Goal: Information Seeking & Learning: Understand process/instructions

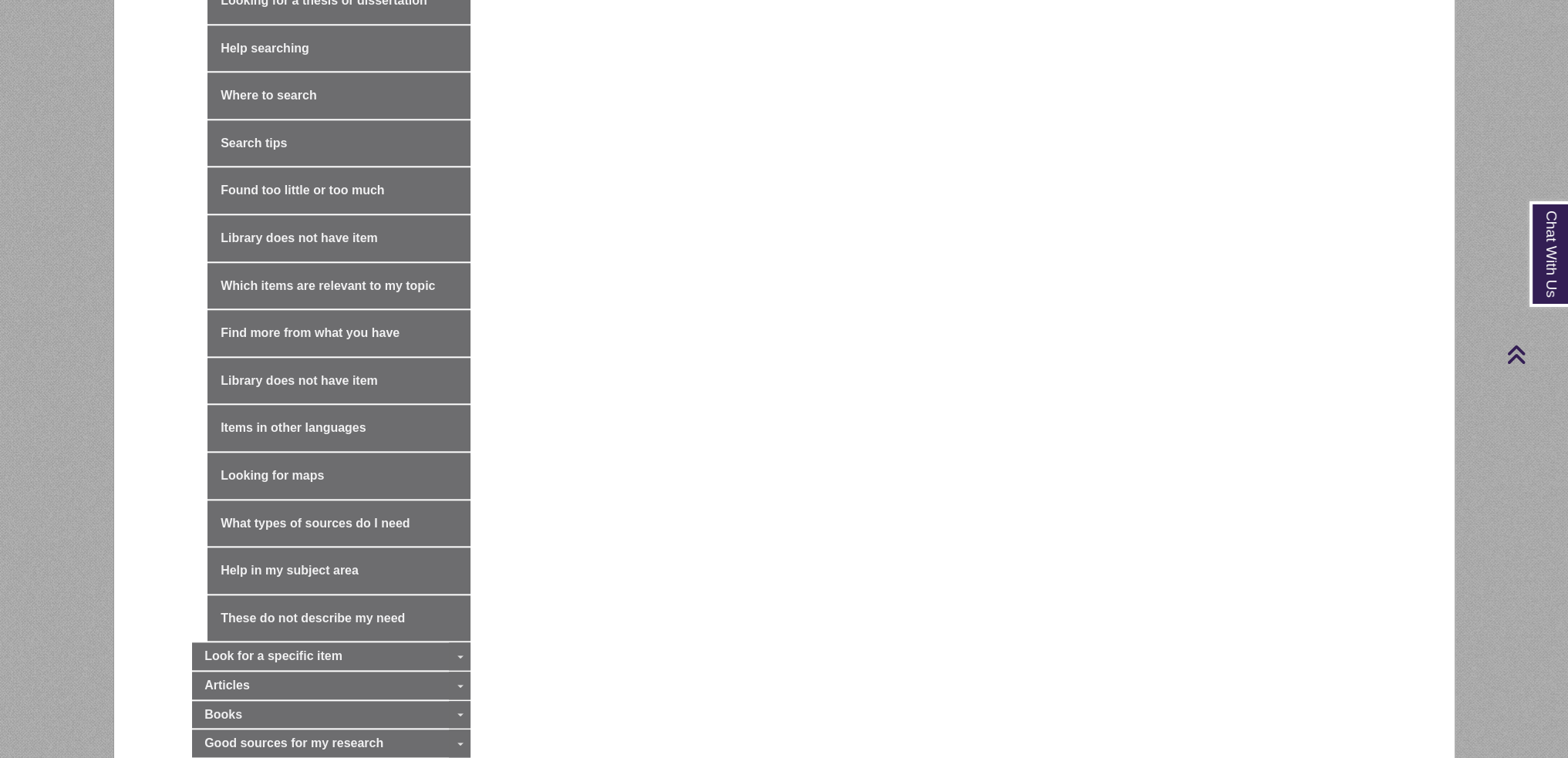
scroll to position [2544, 0]
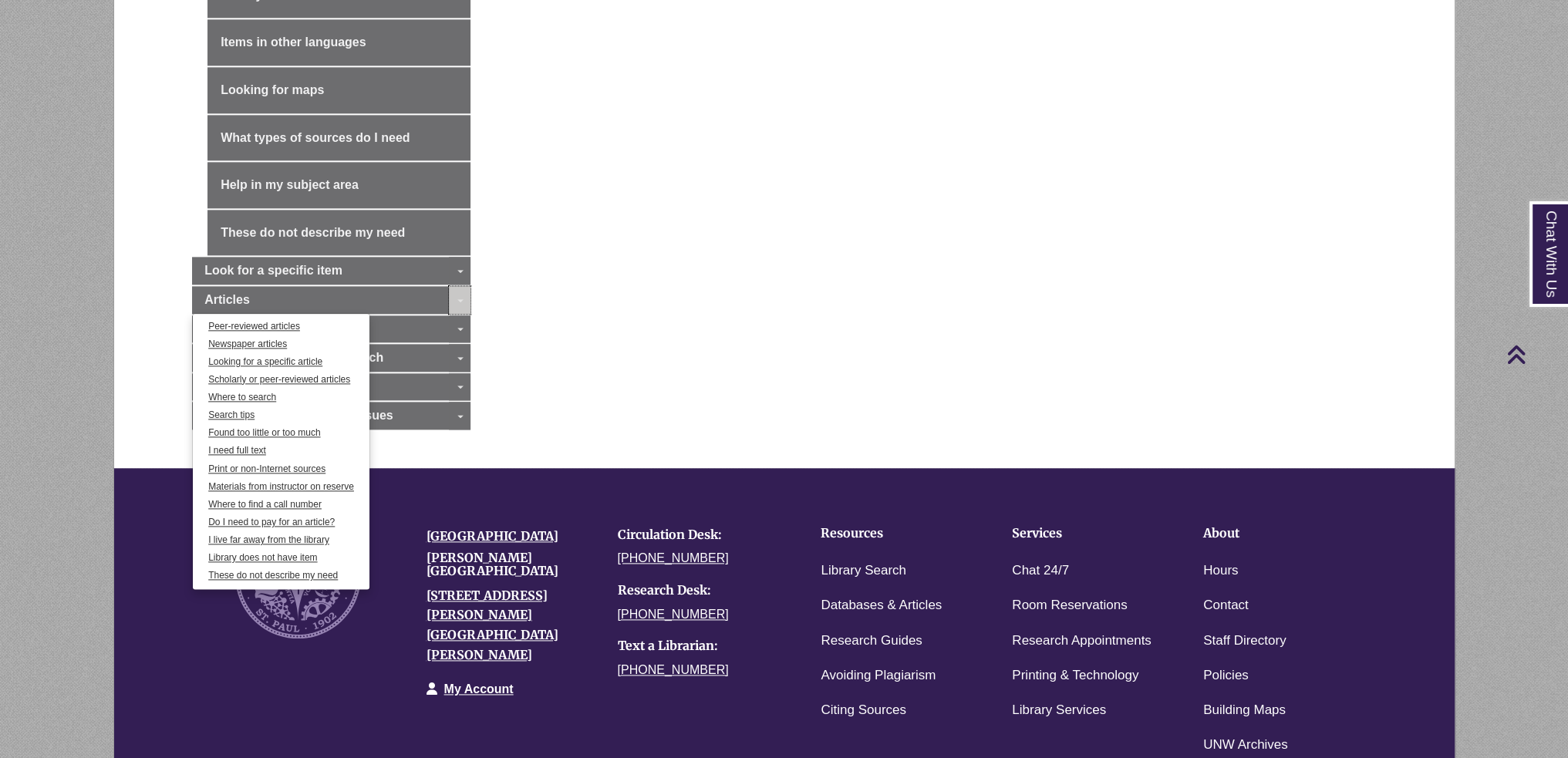
click at [461, 299] on span "Guide Page Menu" at bounding box center [461, 301] width 6 height 3
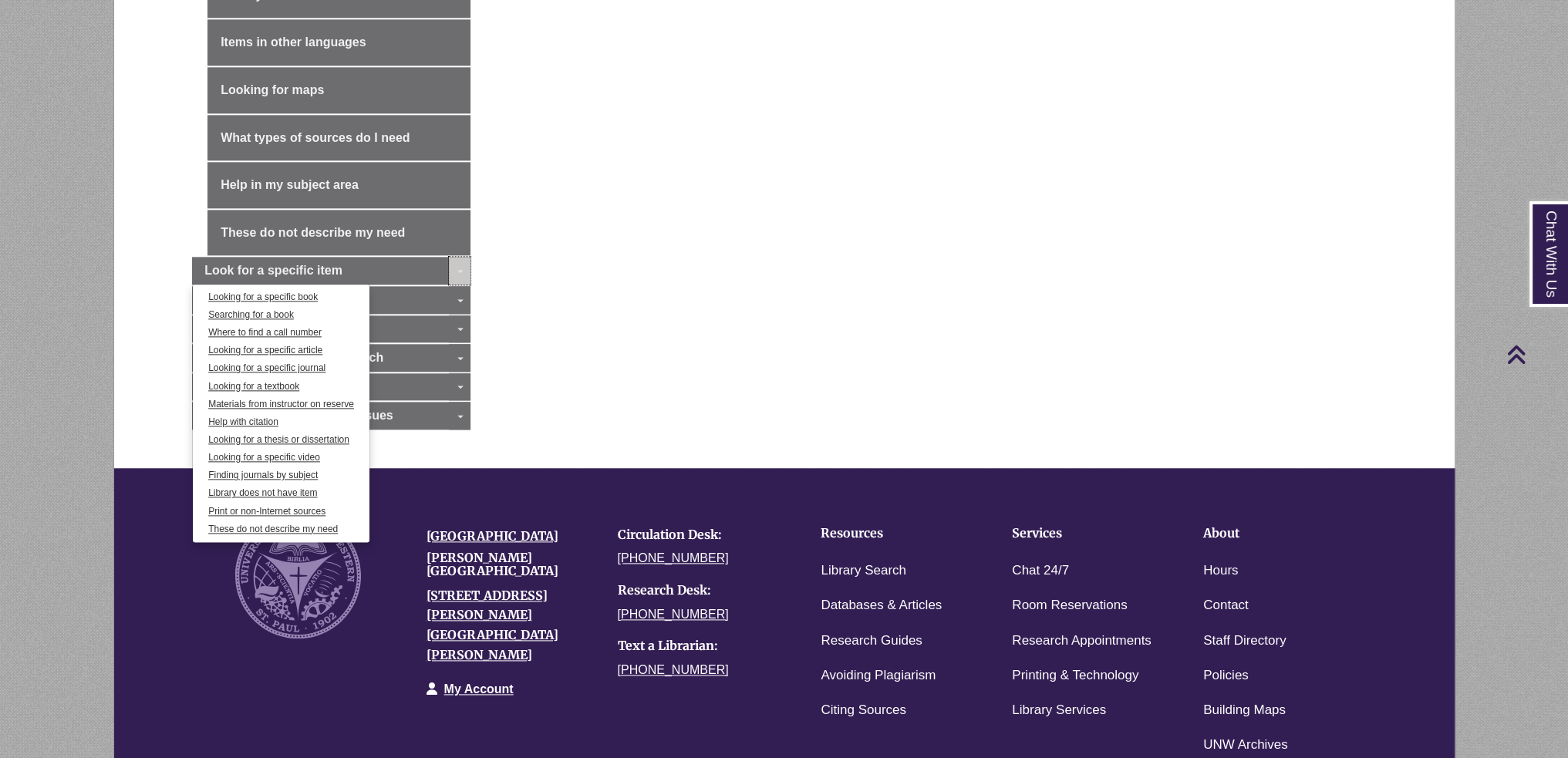
click at [456, 257] on link "Toggle Dropdown" at bounding box center [459, 270] width 21 height 28
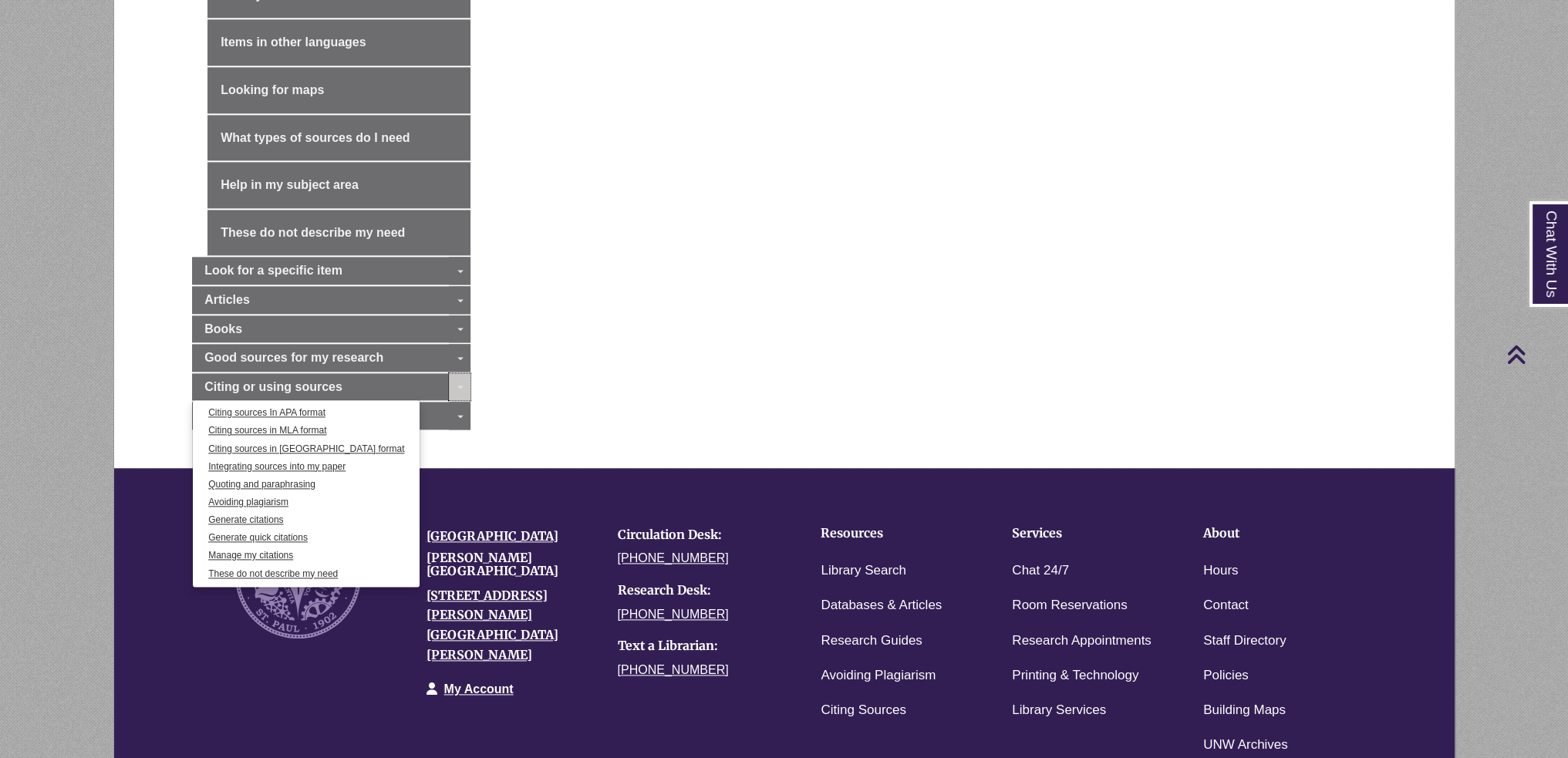
click at [453, 373] on link "Toggle Dropdown" at bounding box center [459, 387] width 21 height 28
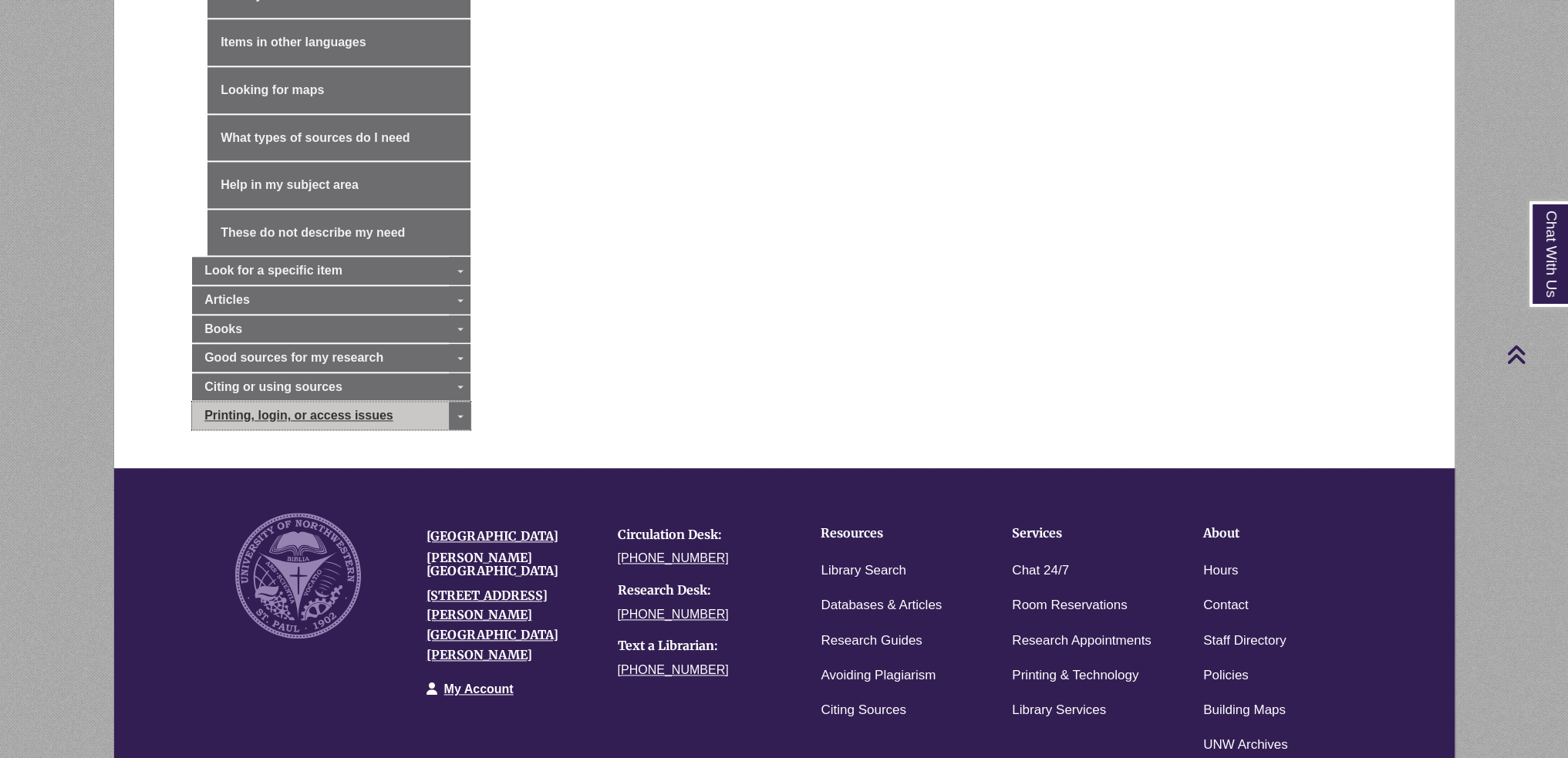
click at [290, 409] on span "Printing, login, or access issues" at bounding box center [298, 415] width 189 height 13
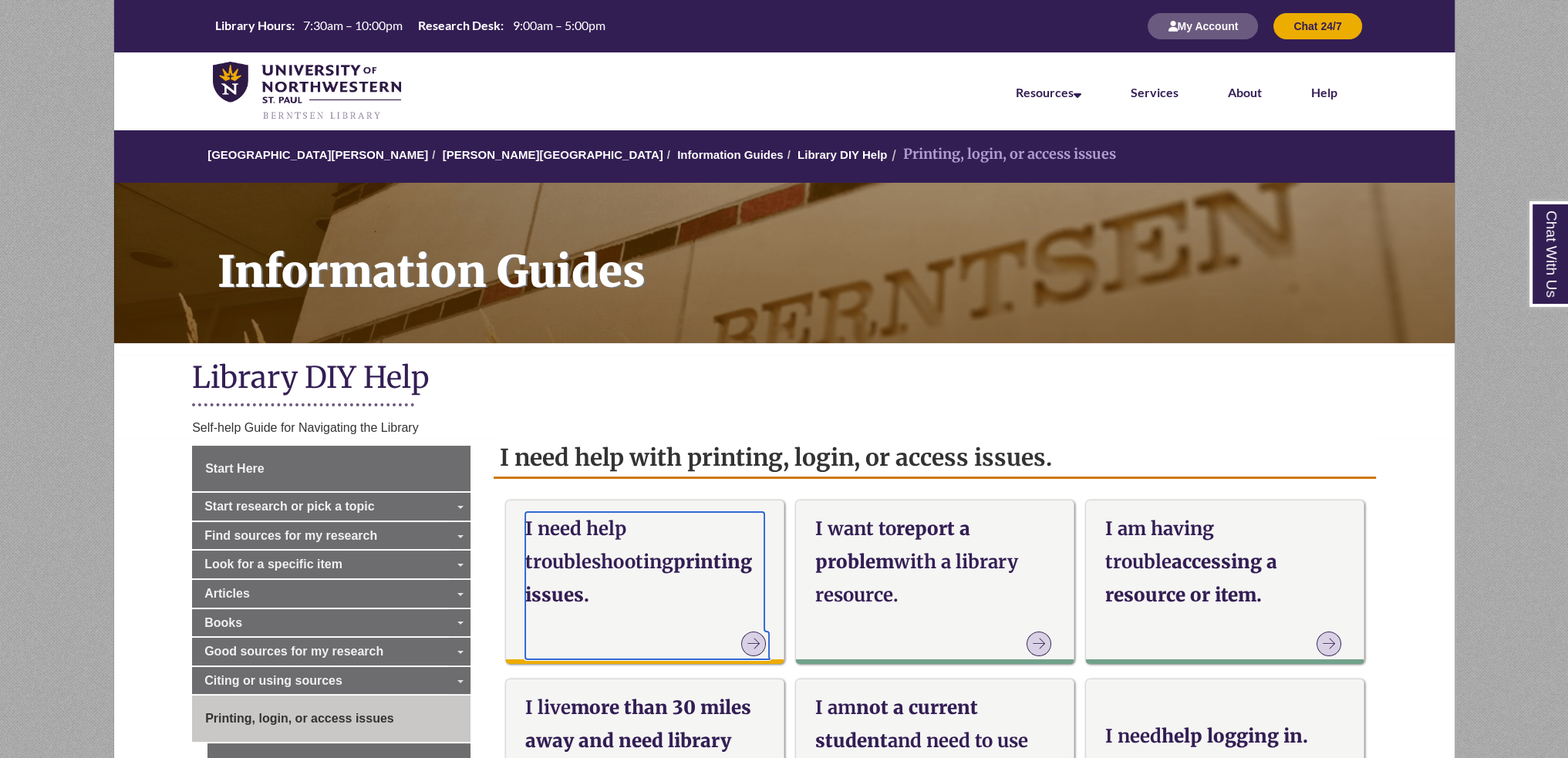
click at [583, 554] on strong "I need help troubleshooting" at bounding box center [599, 545] width 148 height 57
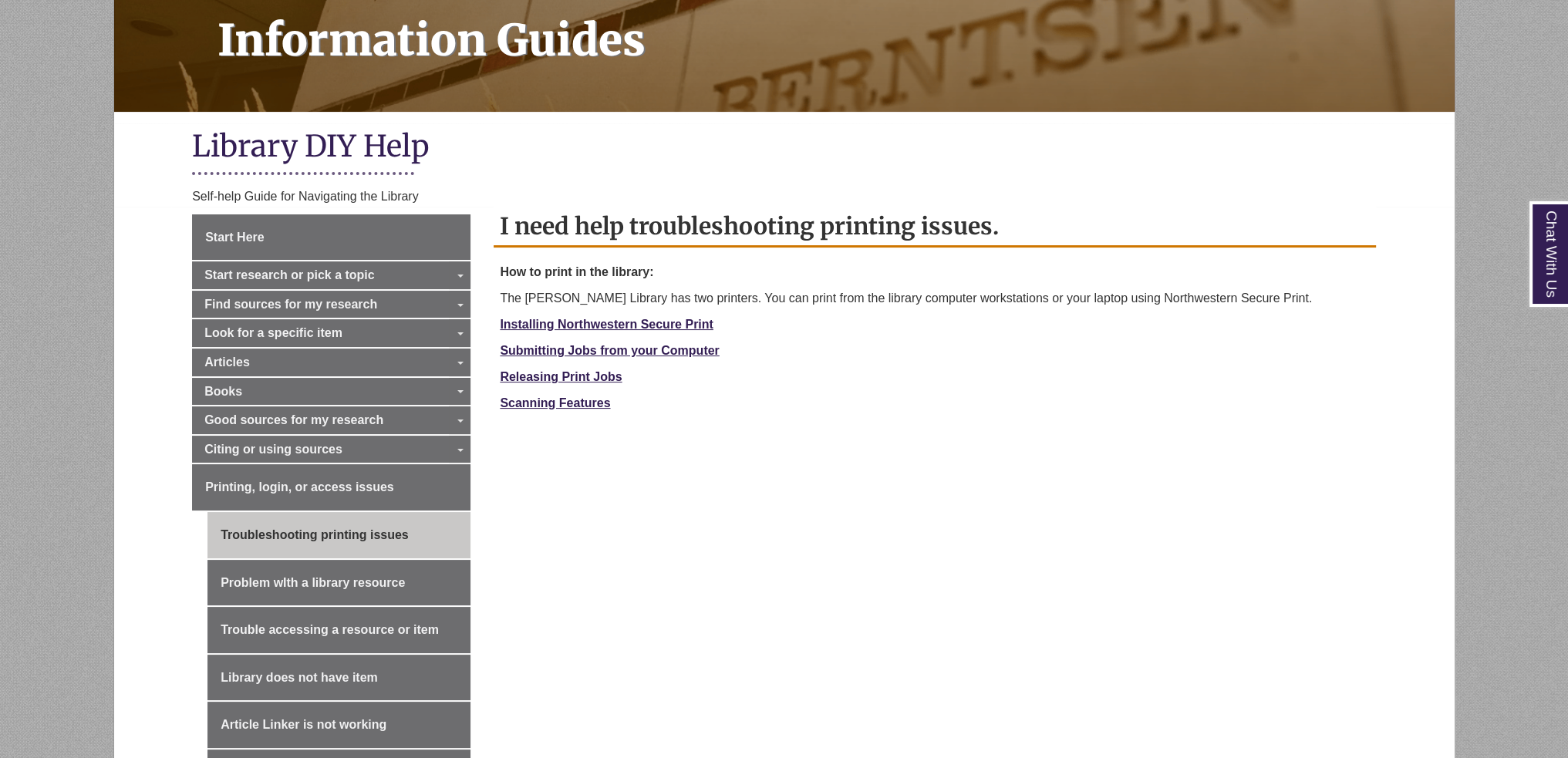
scroll to position [309, 0]
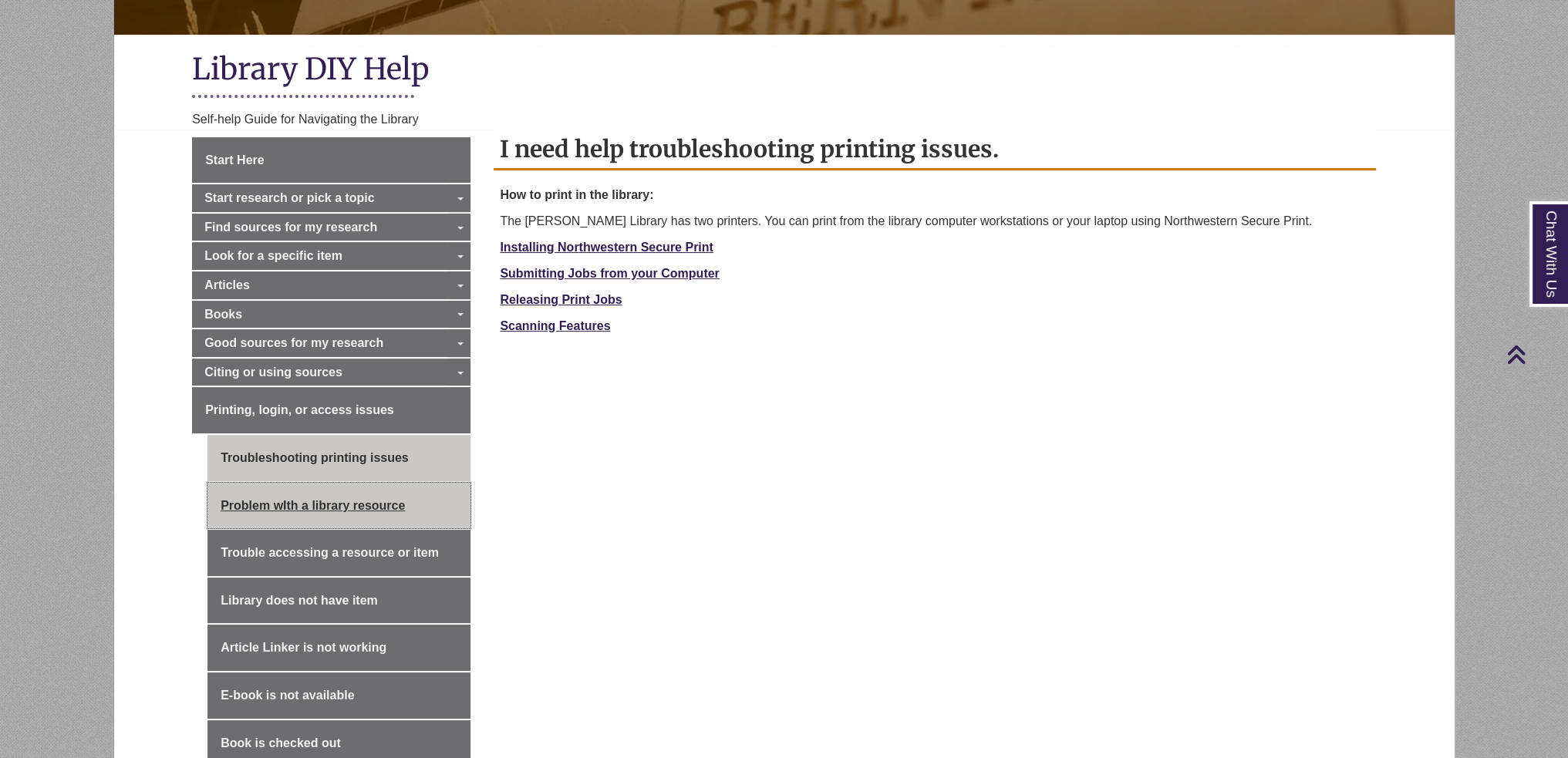
click at [290, 492] on link "Problem wIth a library resource" at bounding box center [339, 506] width 263 height 46
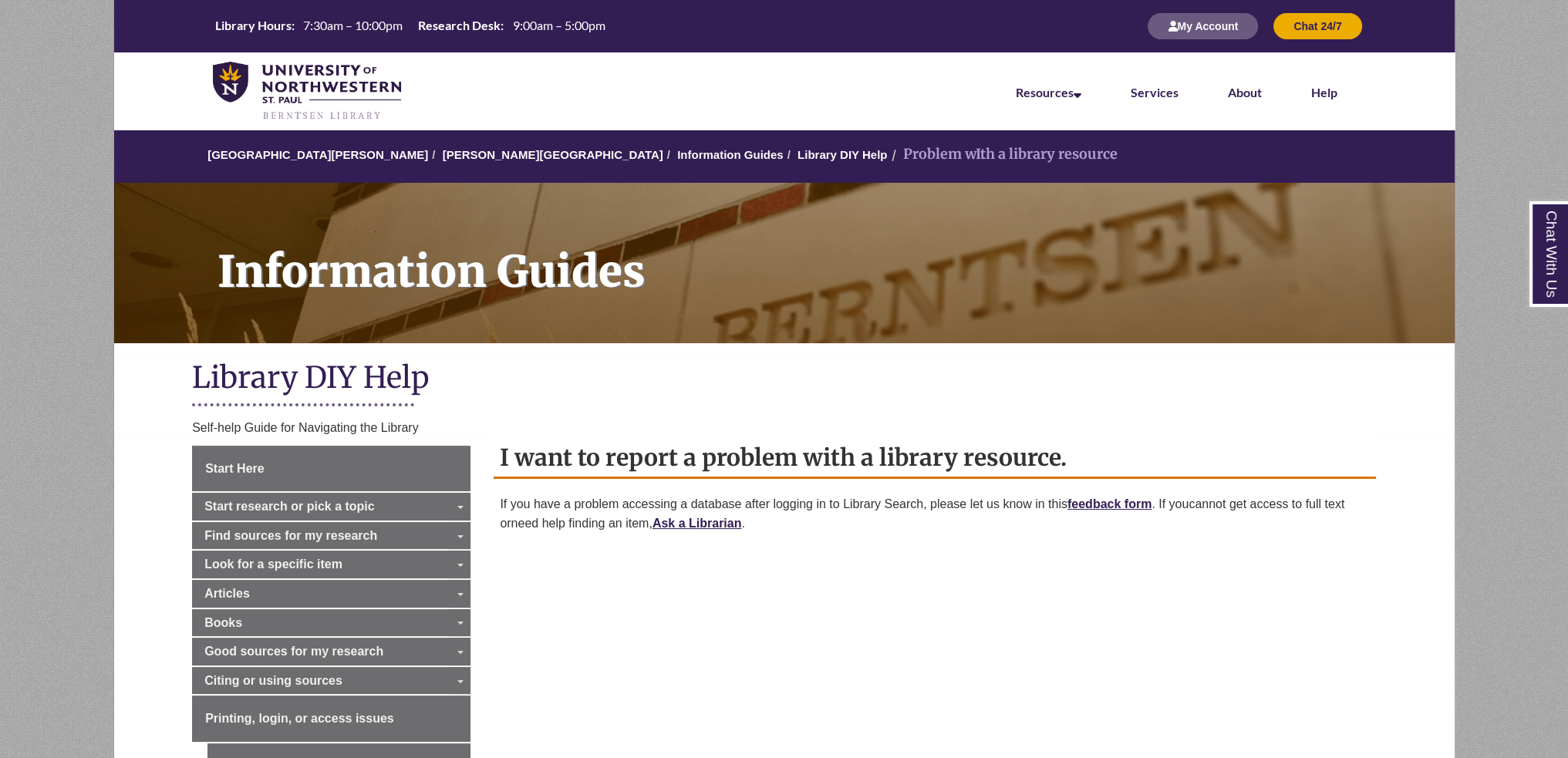
scroll to position [386, 0]
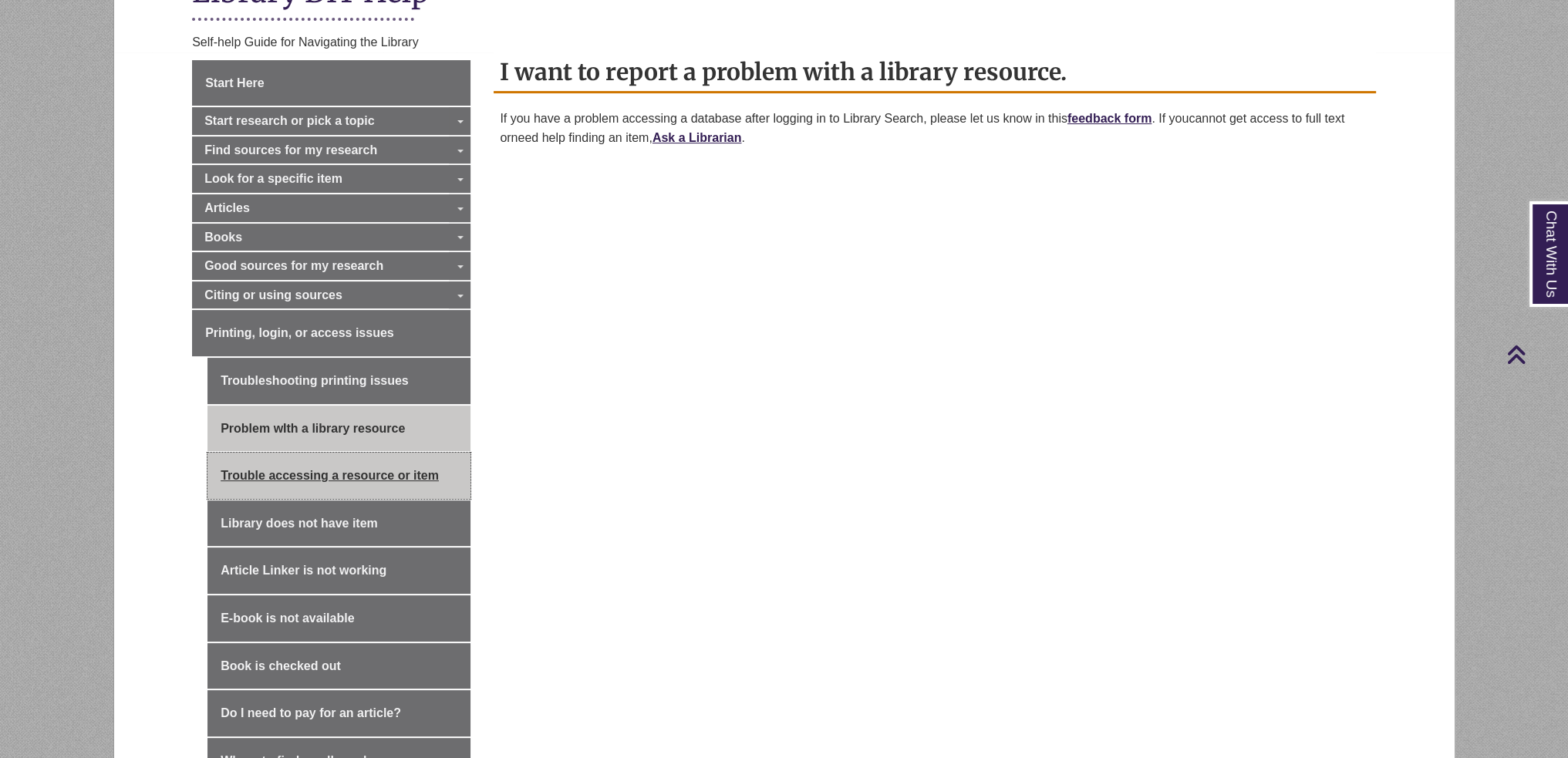
click at [375, 473] on link "Trouble accessing a resource or item" at bounding box center [339, 476] width 263 height 46
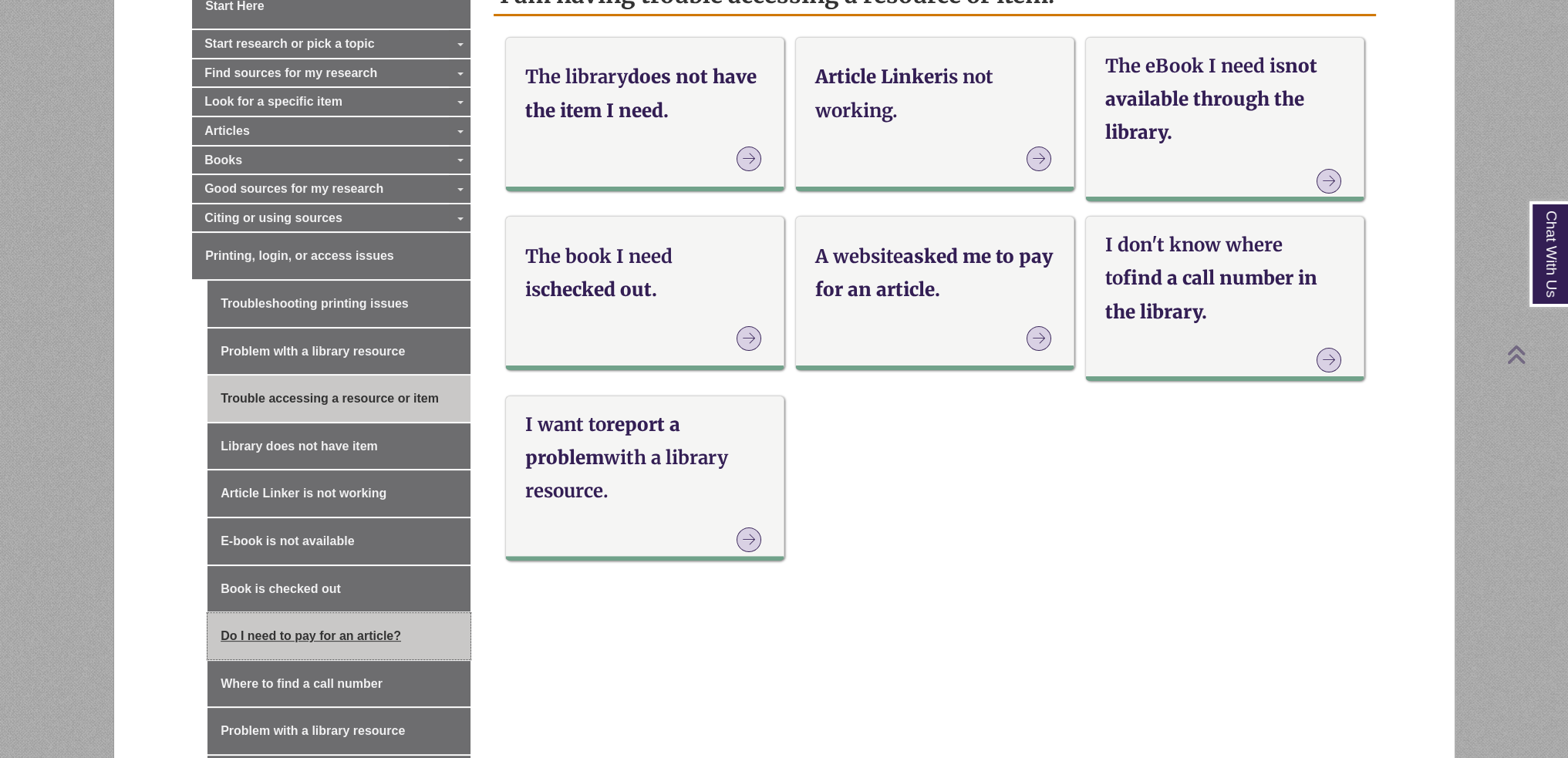
scroll to position [771, 0]
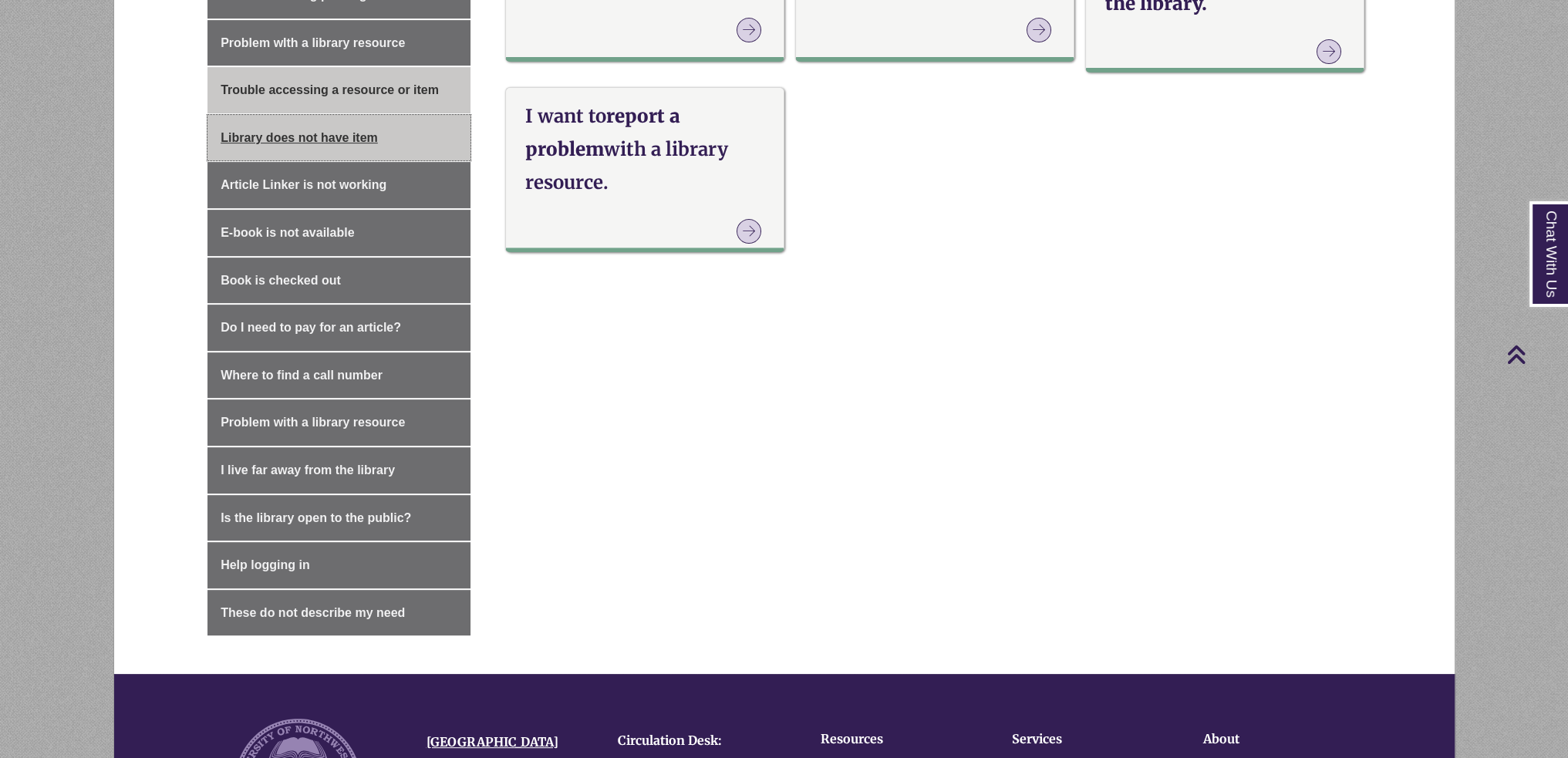
click at [306, 141] on link "Library does not have item" at bounding box center [339, 138] width 263 height 46
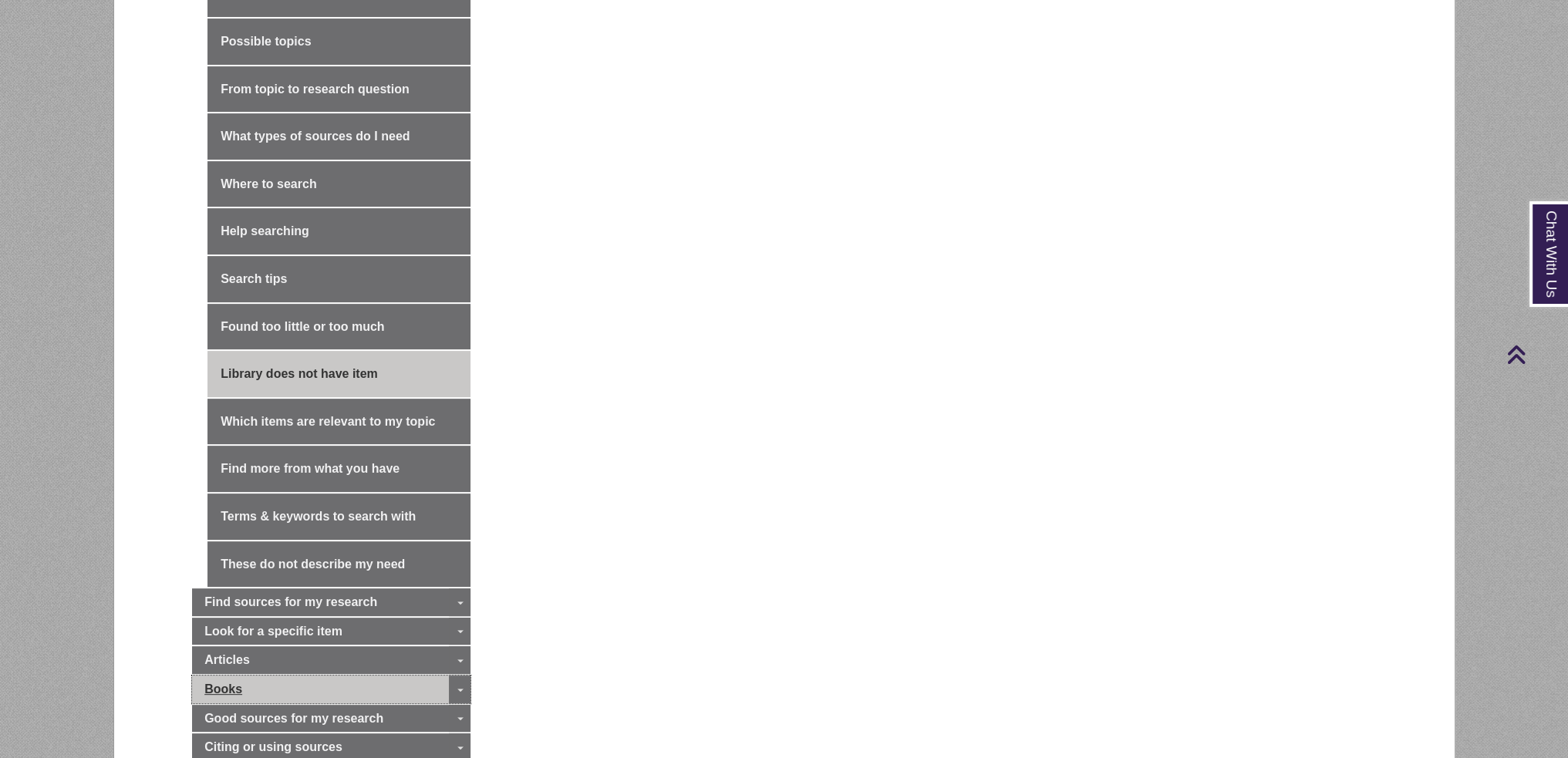
scroll to position [1002, 0]
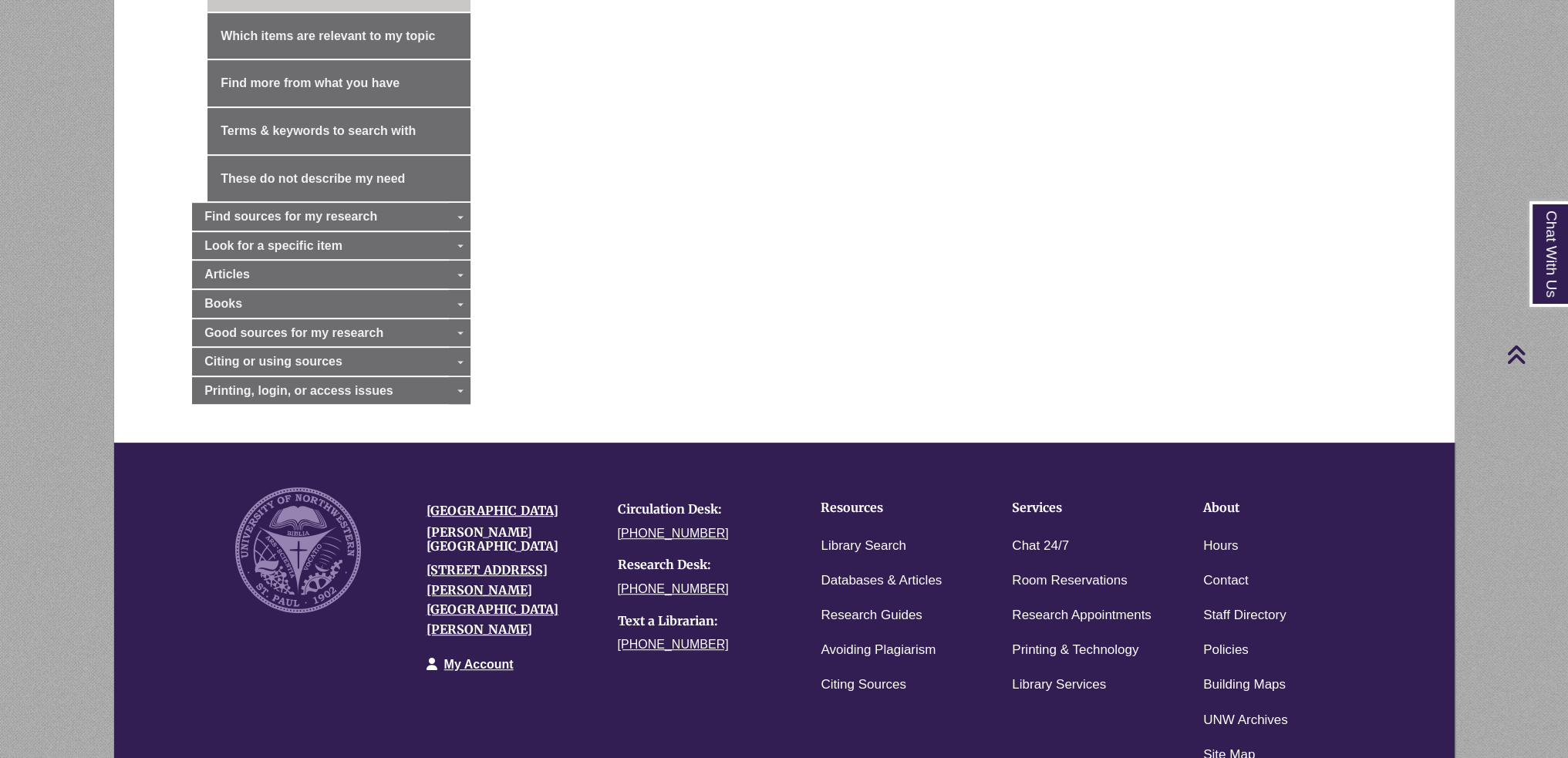
click at [322, 385] on span "Printing, login, or access issues" at bounding box center [298, 391] width 189 height 13
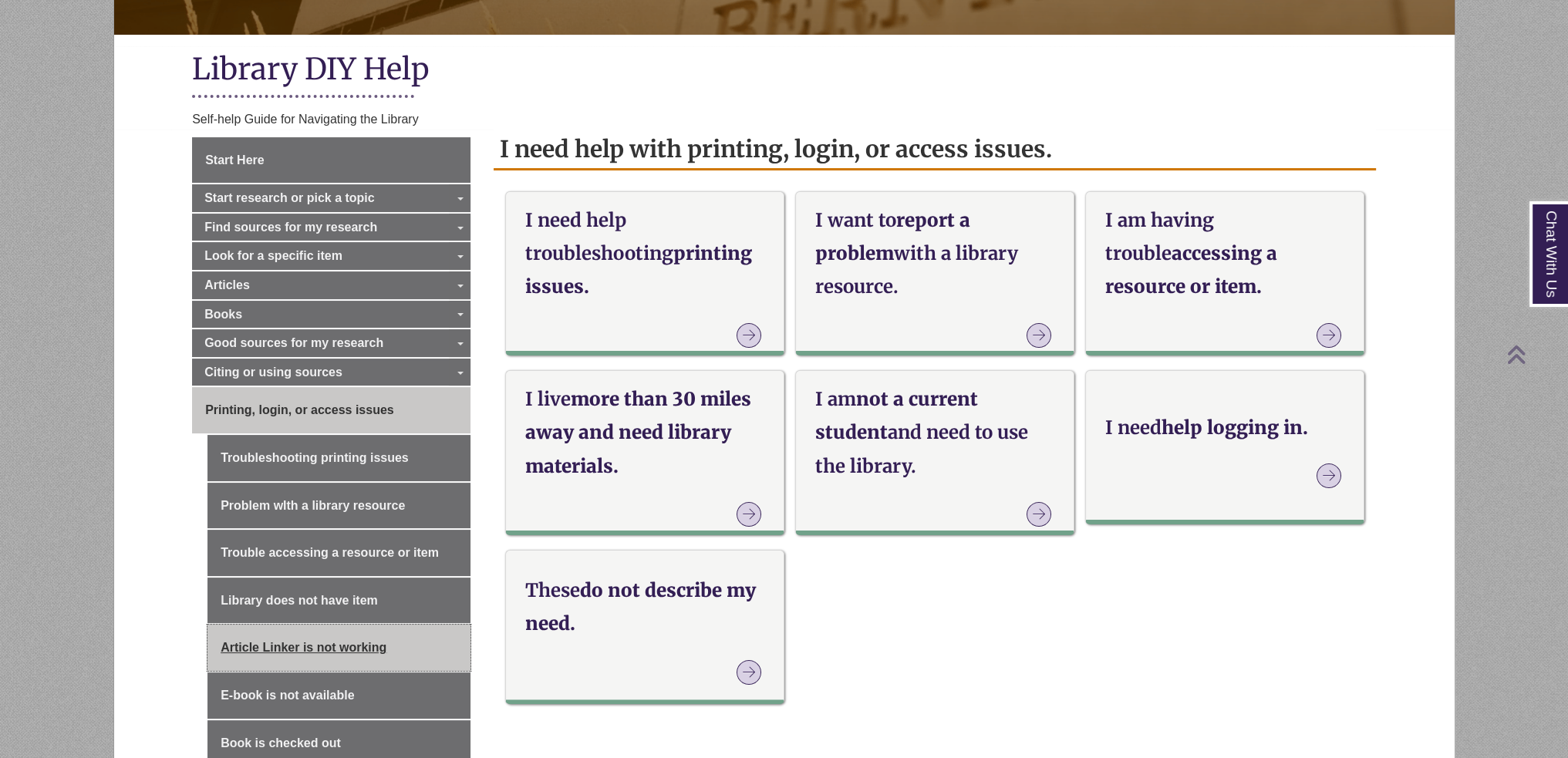
scroll to position [540, 0]
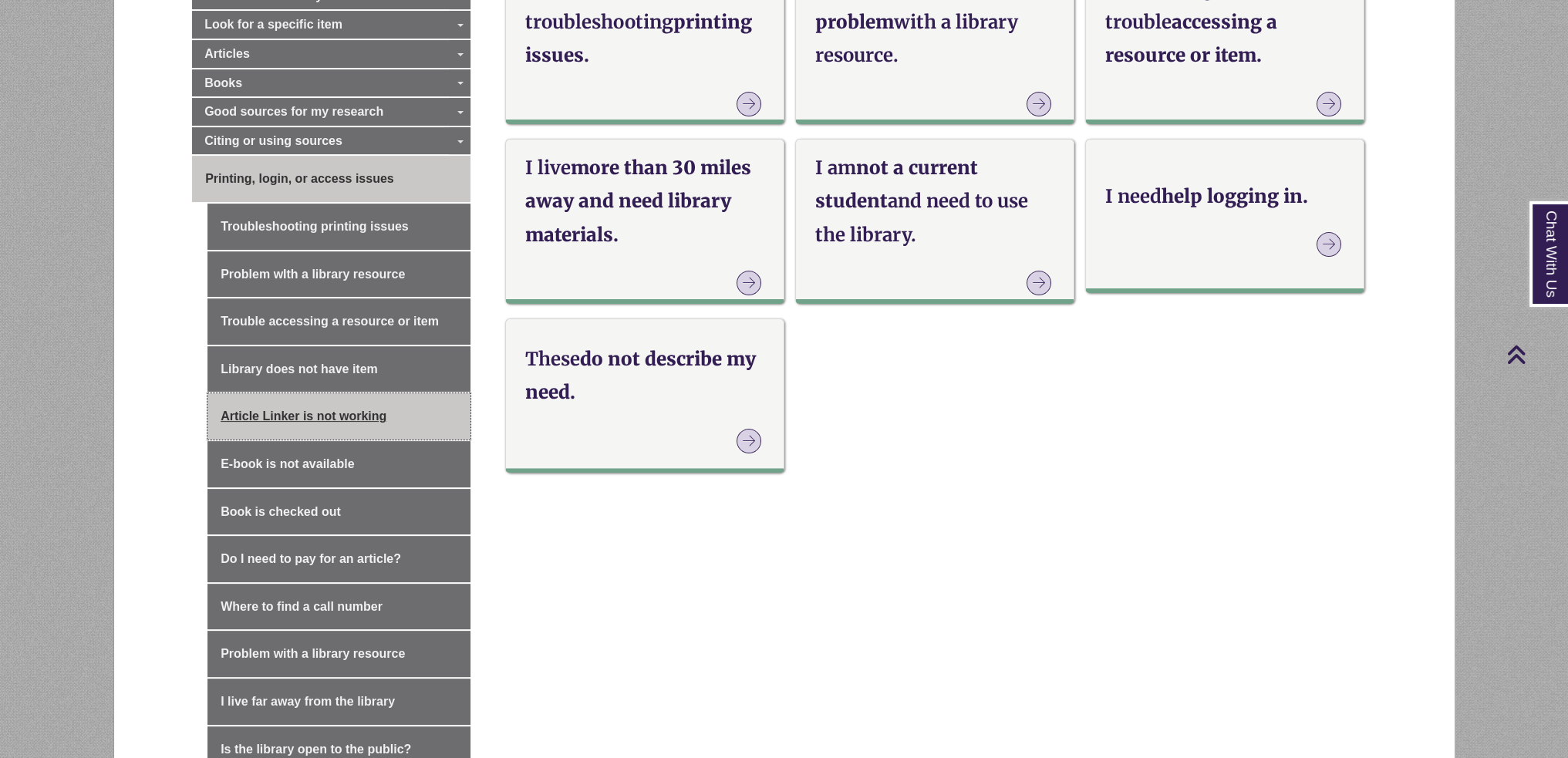
click at [364, 410] on link "Article Linker is not working" at bounding box center [339, 416] width 263 height 46
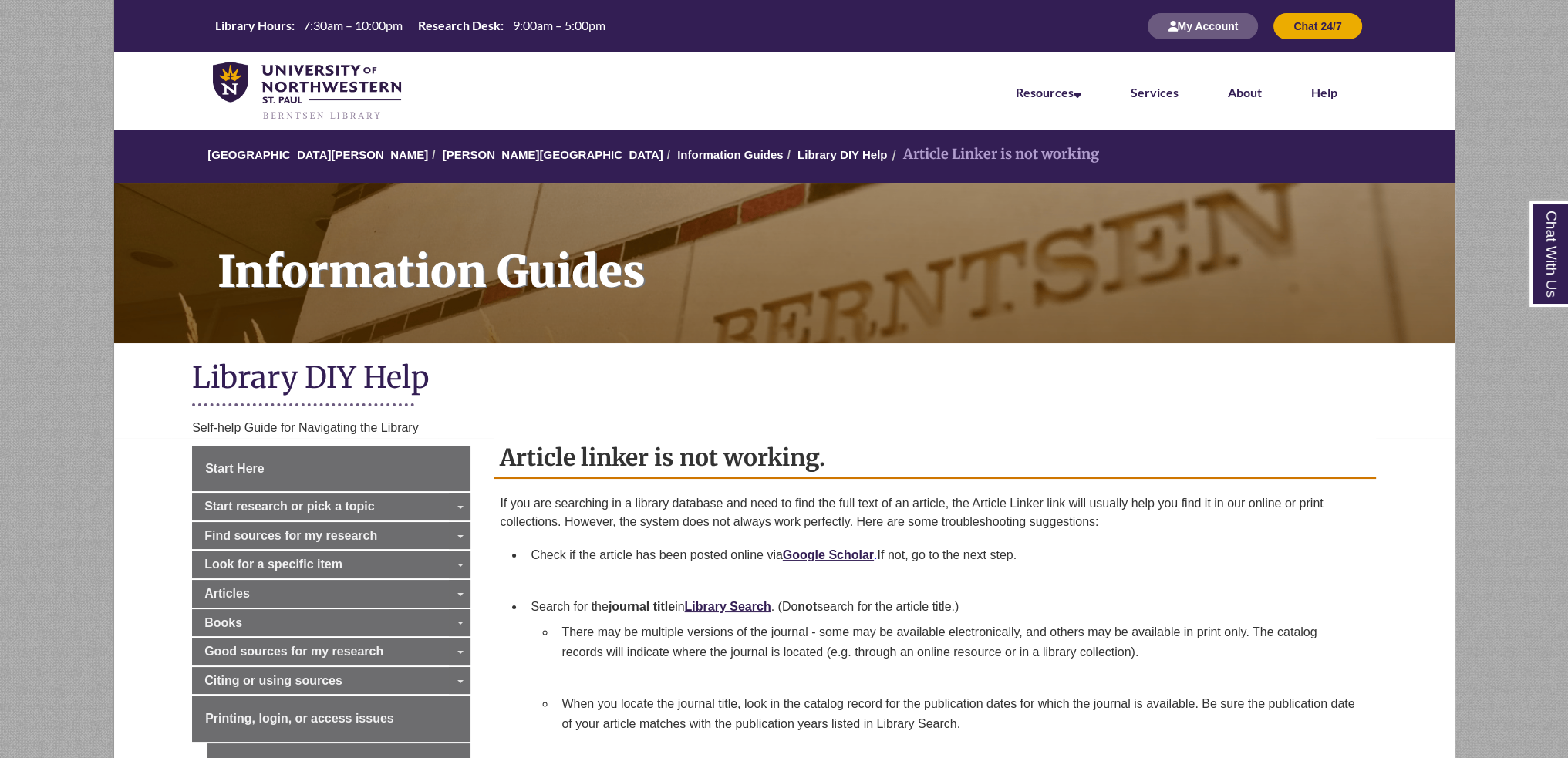
scroll to position [386, 0]
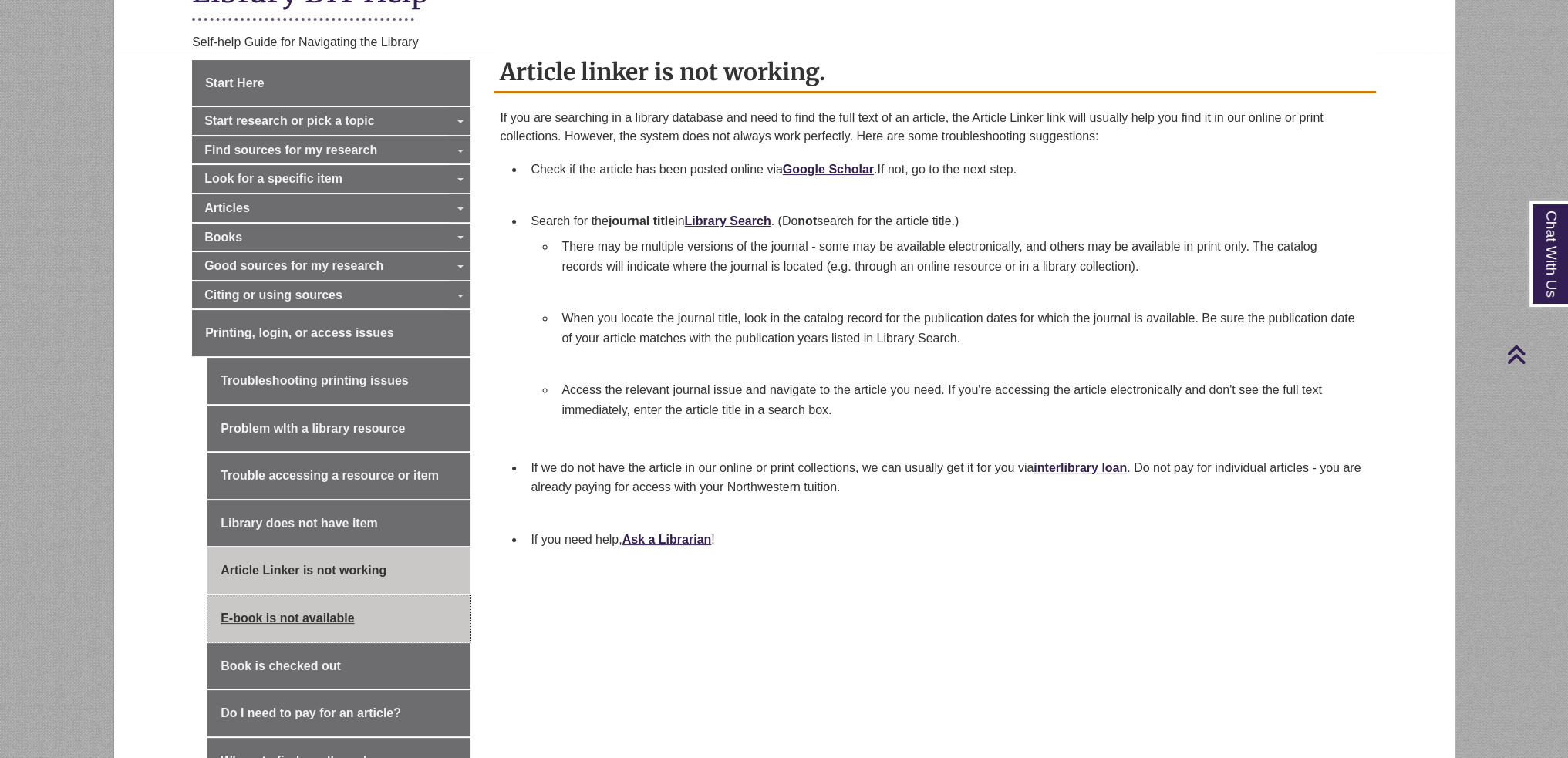
click at [307, 610] on link "E-book is not available" at bounding box center [339, 618] width 263 height 46
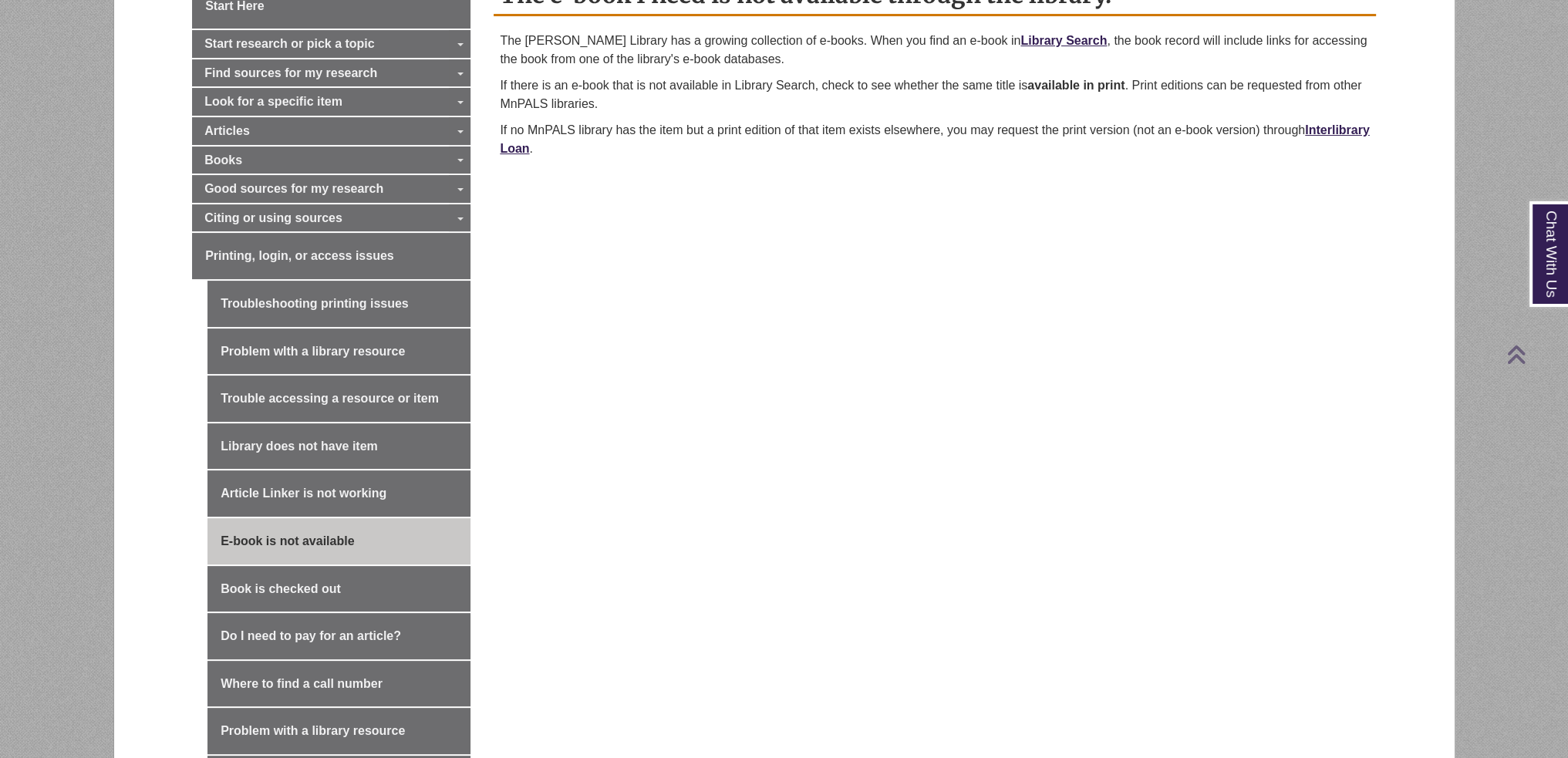
scroll to position [848, 0]
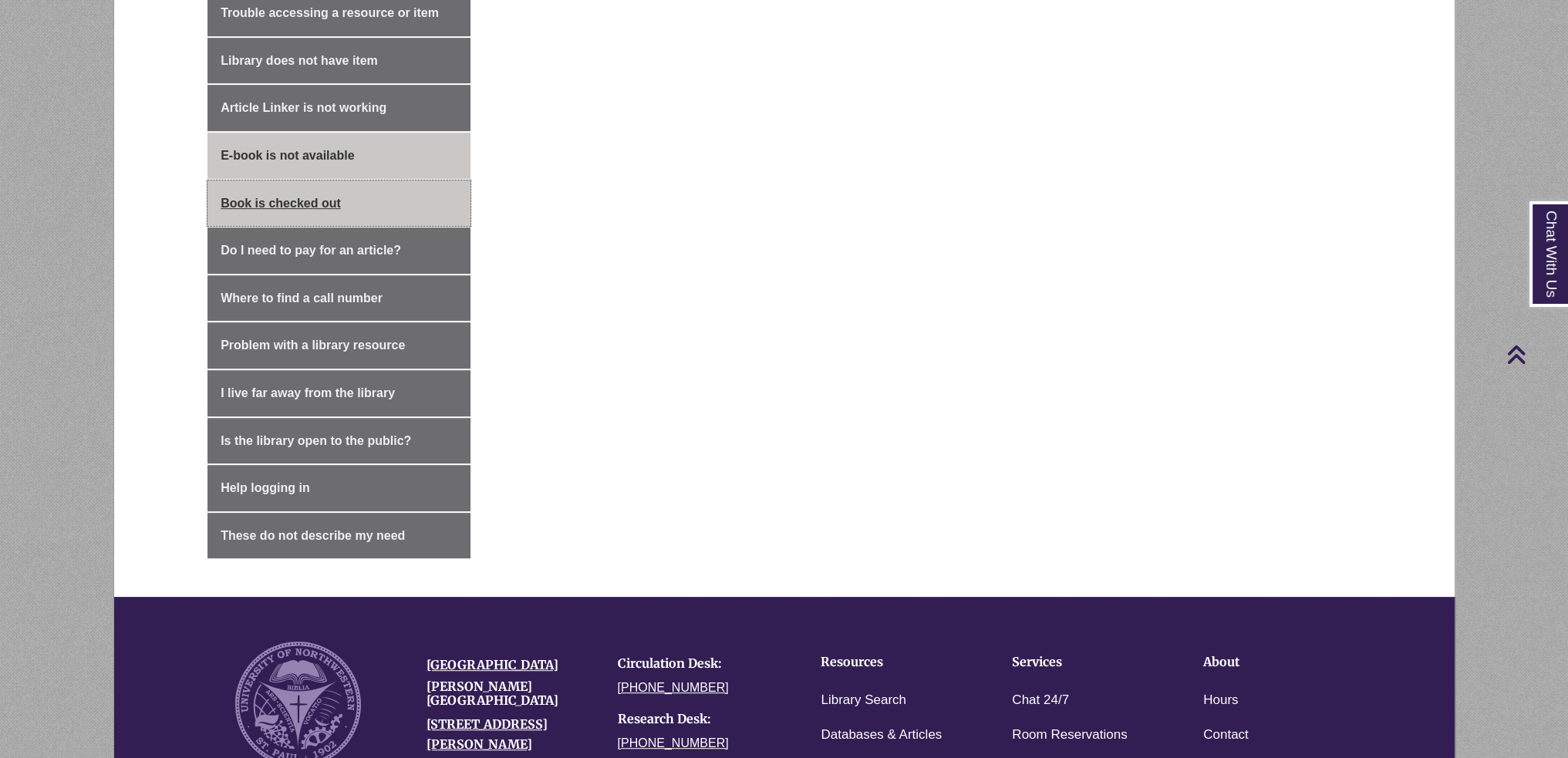
click at [308, 201] on link "Book is checked out" at bounding box center [339, 204] width 263 height 46
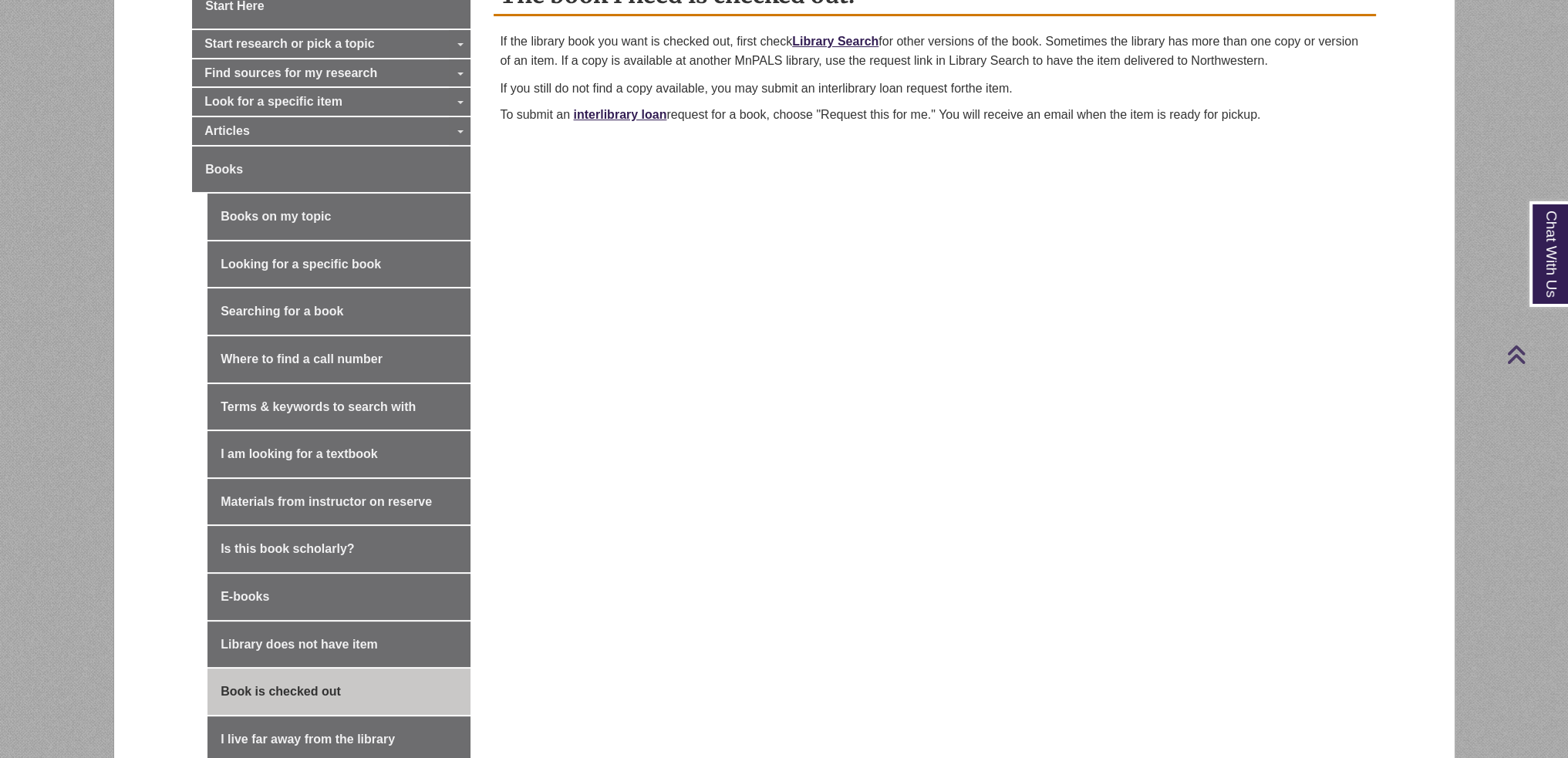
scroll to position [848, 0]
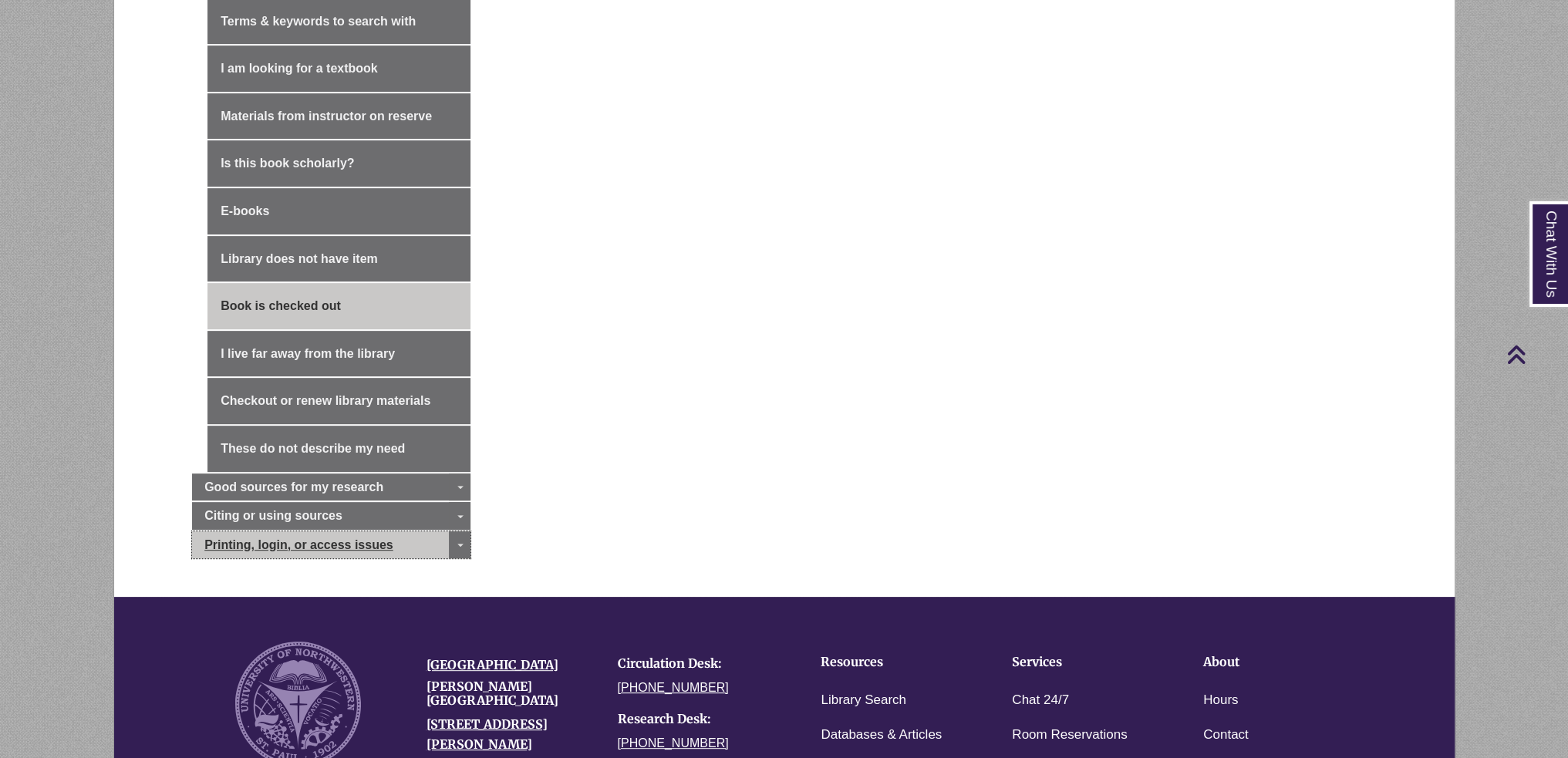
click at [288, 538] on span "Printing, login, or access issues" at bounding box center [298, 545] width 189 height 13
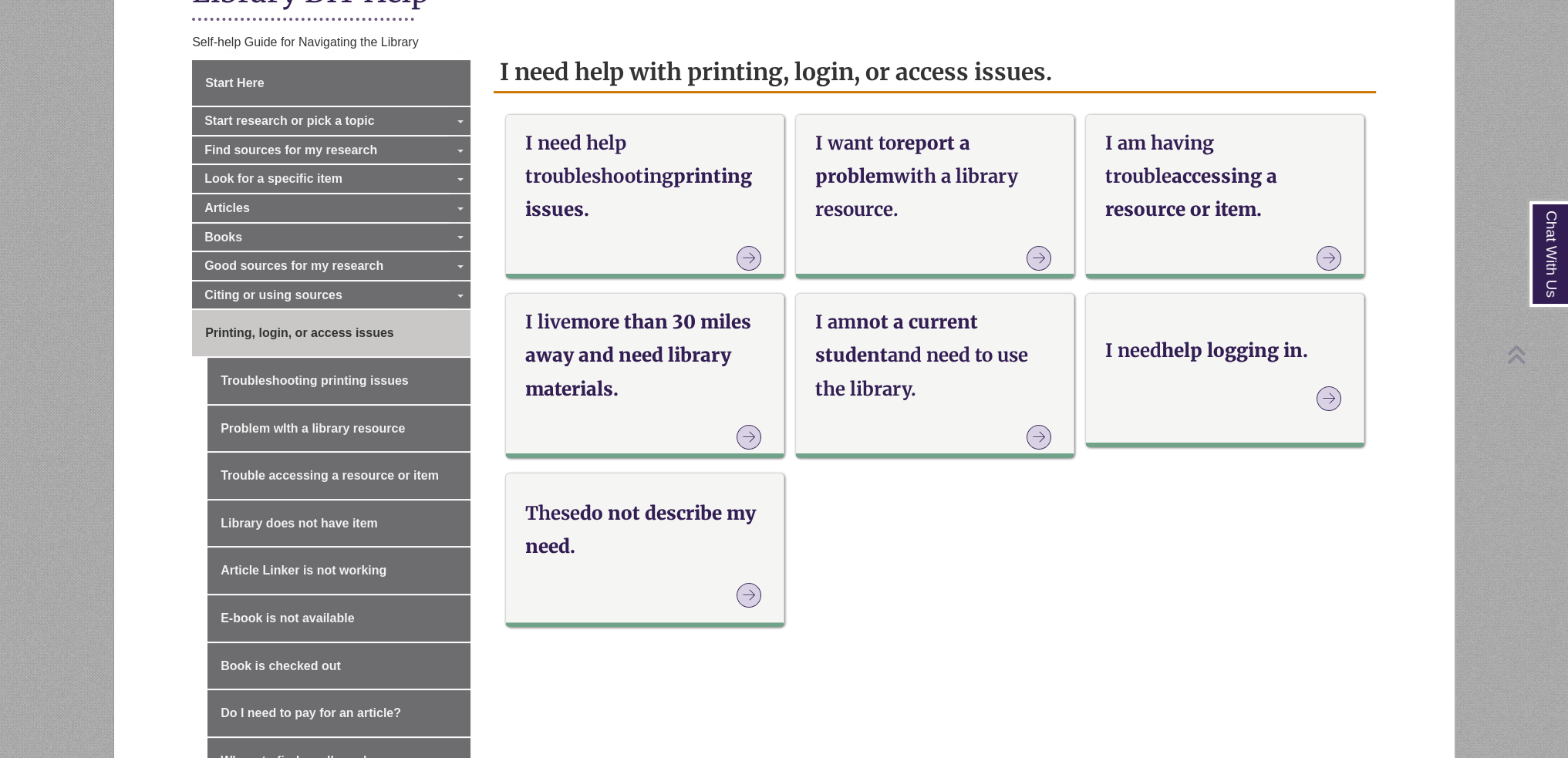
scroll to position [771, 0]
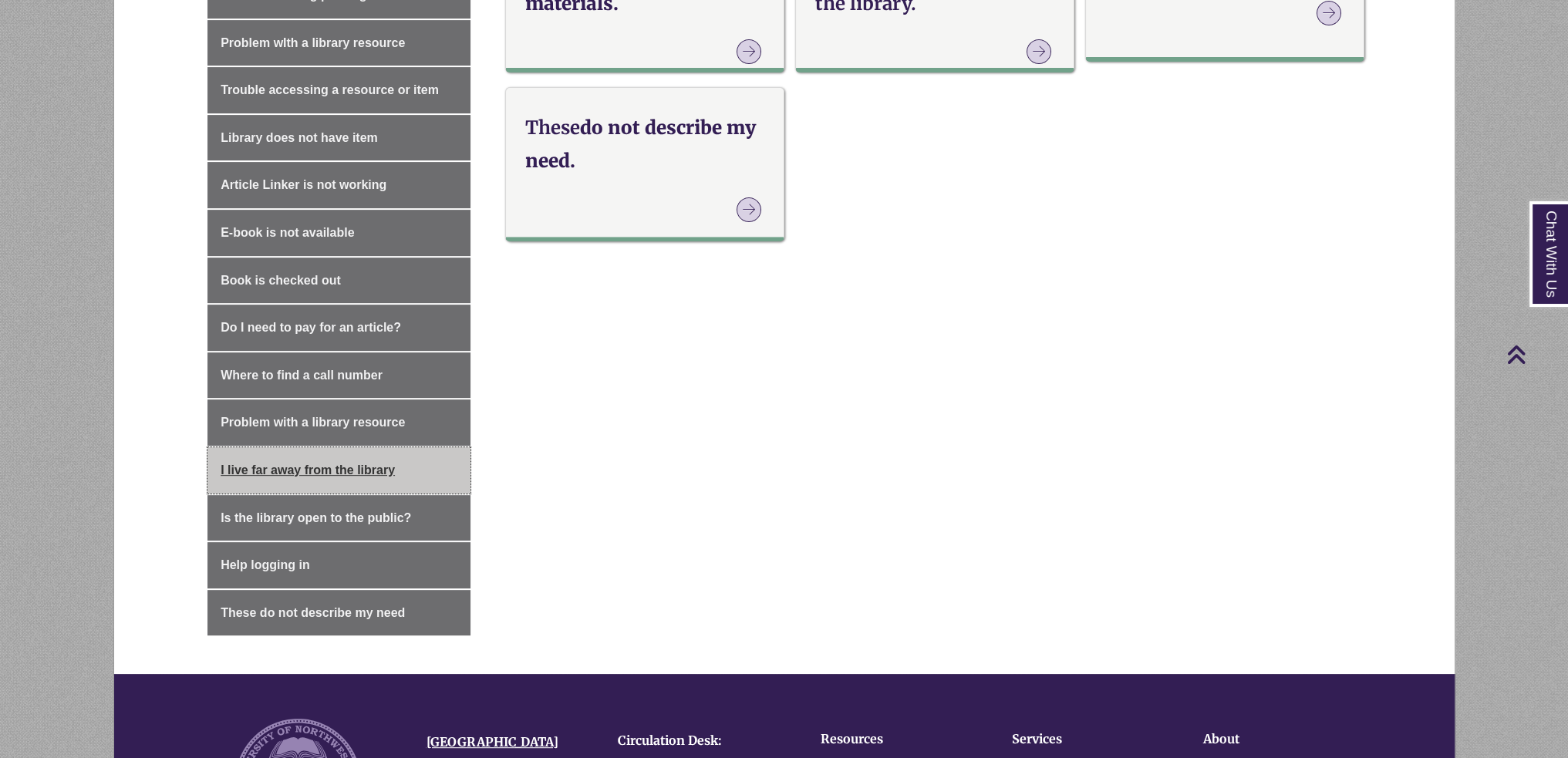
click at [372, 456] on link "I live far away from the library" at bounding box center [339, 470] width 263 height 46
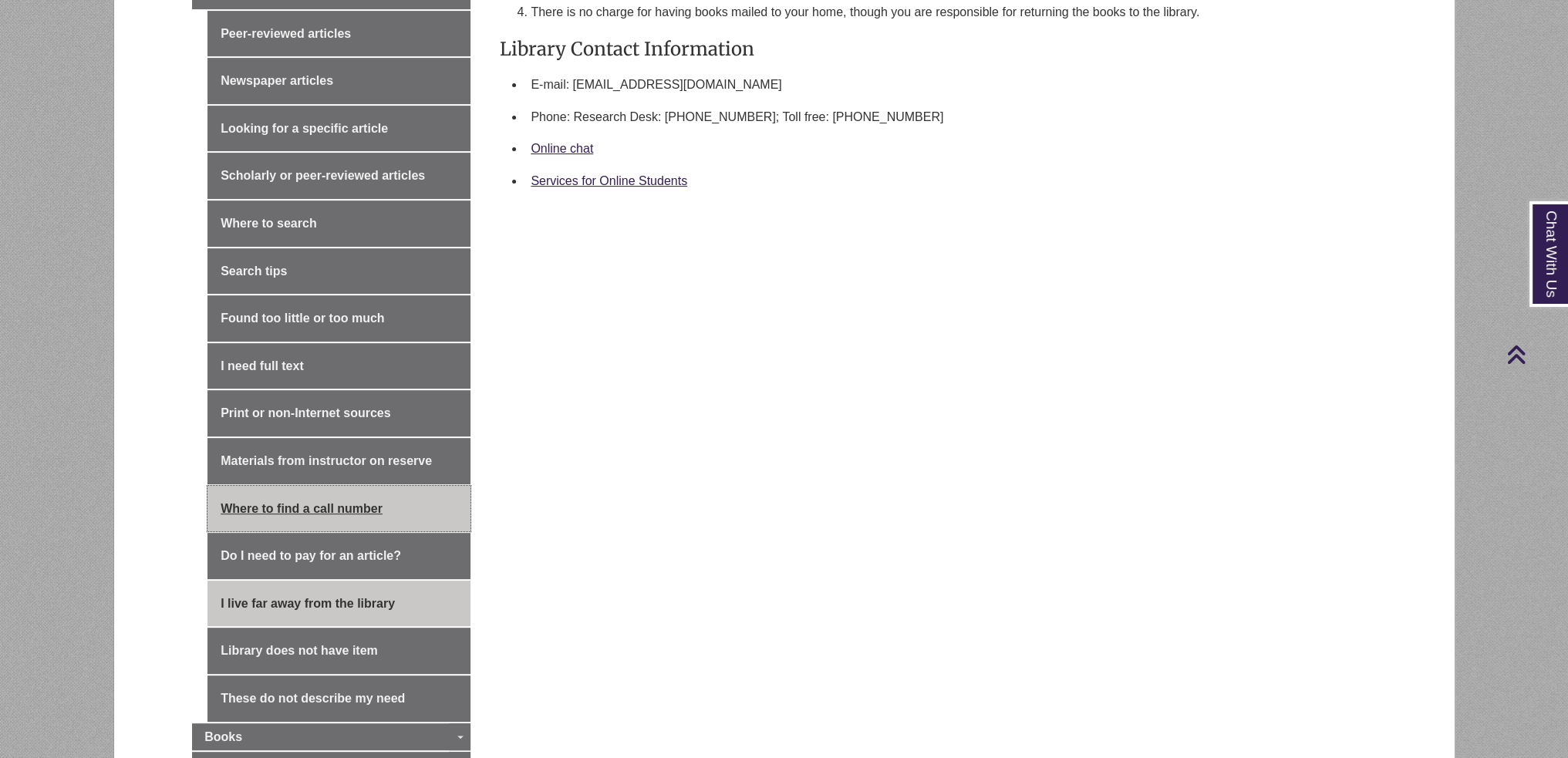
scroll to position [1002, 0]
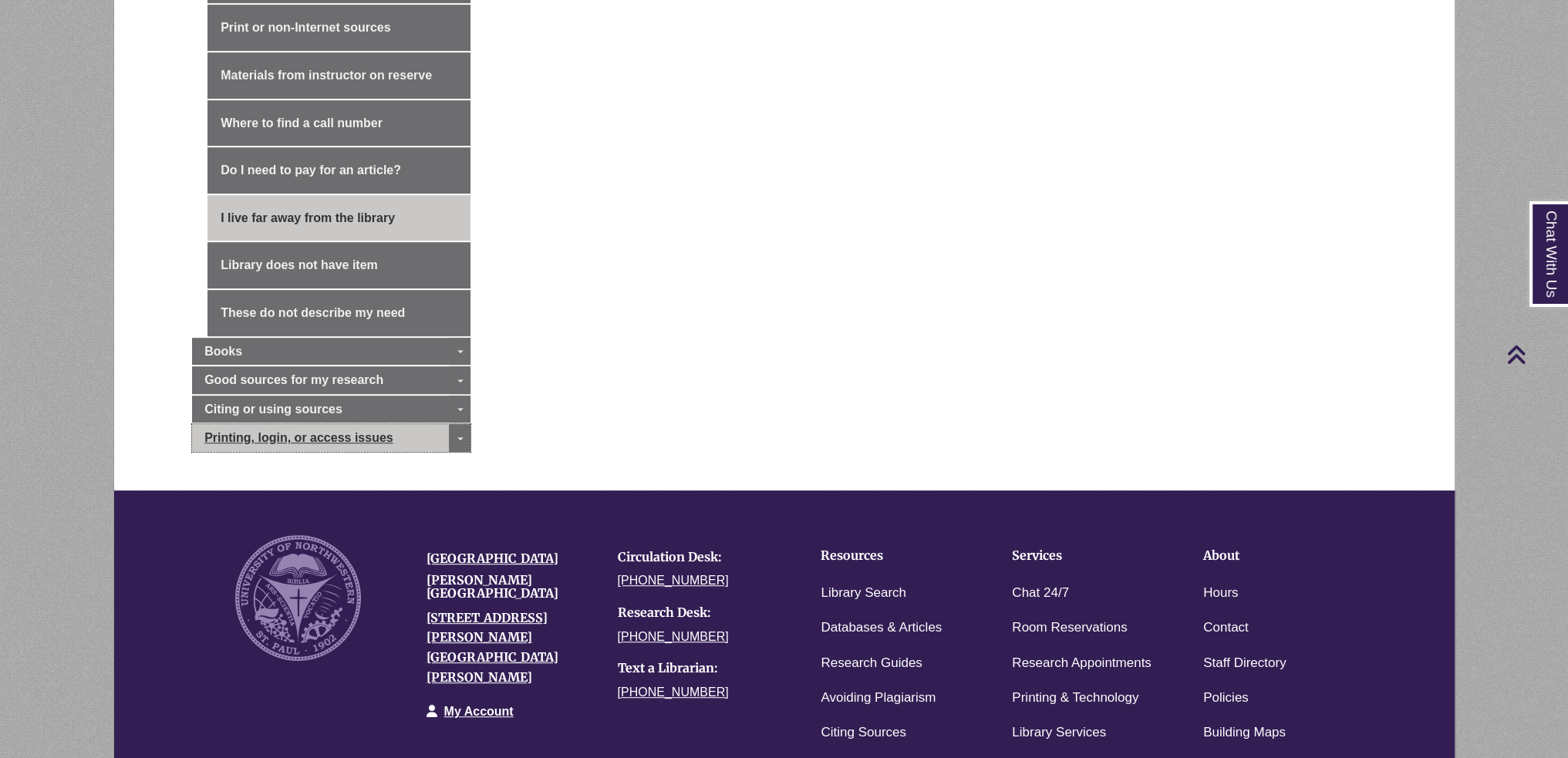
click at [370, 437] on span "Printing, login, or access issues" at bounding box center [298, 437] width 189 height 13
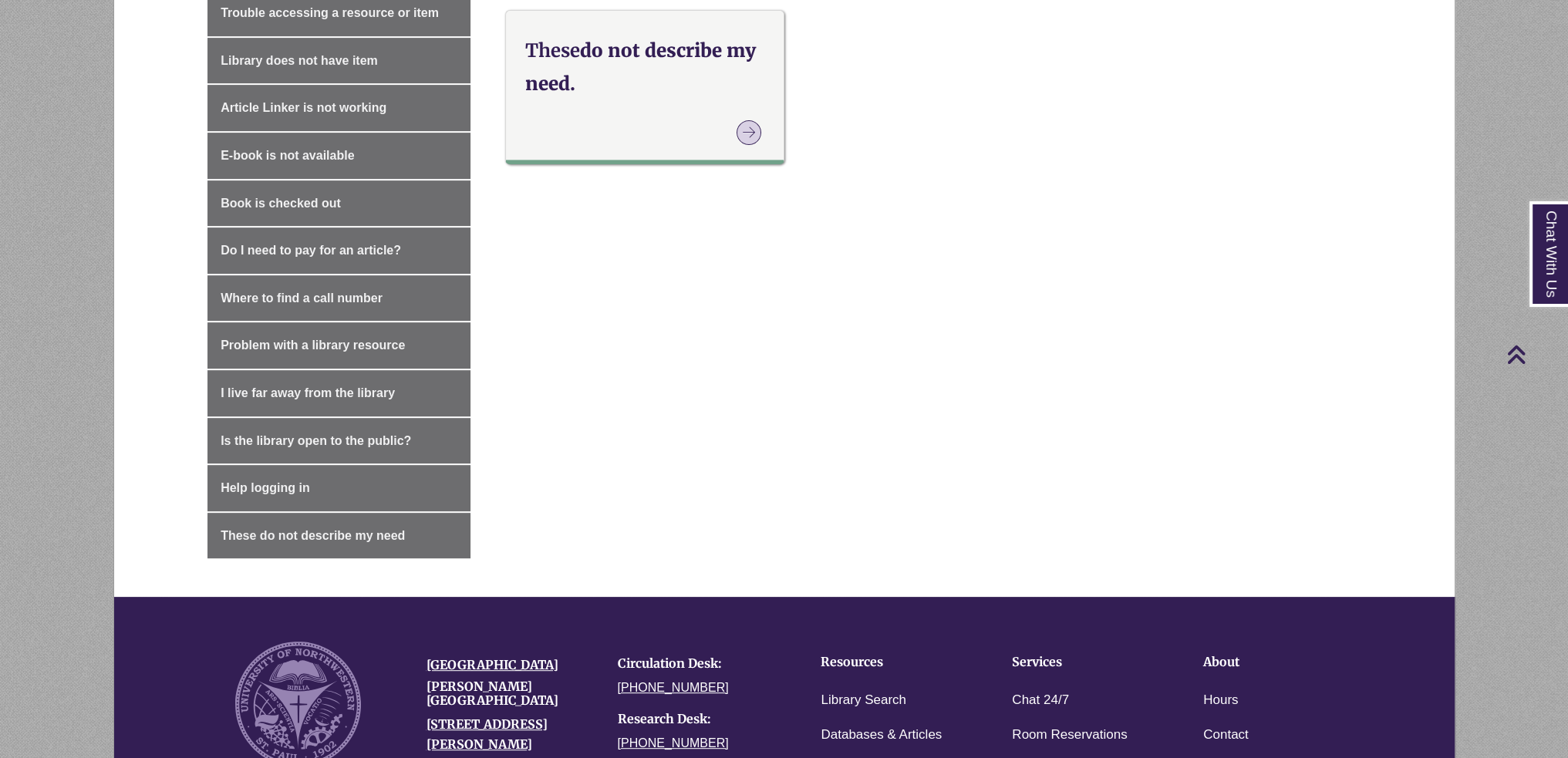
scroll to position [1079, 0]
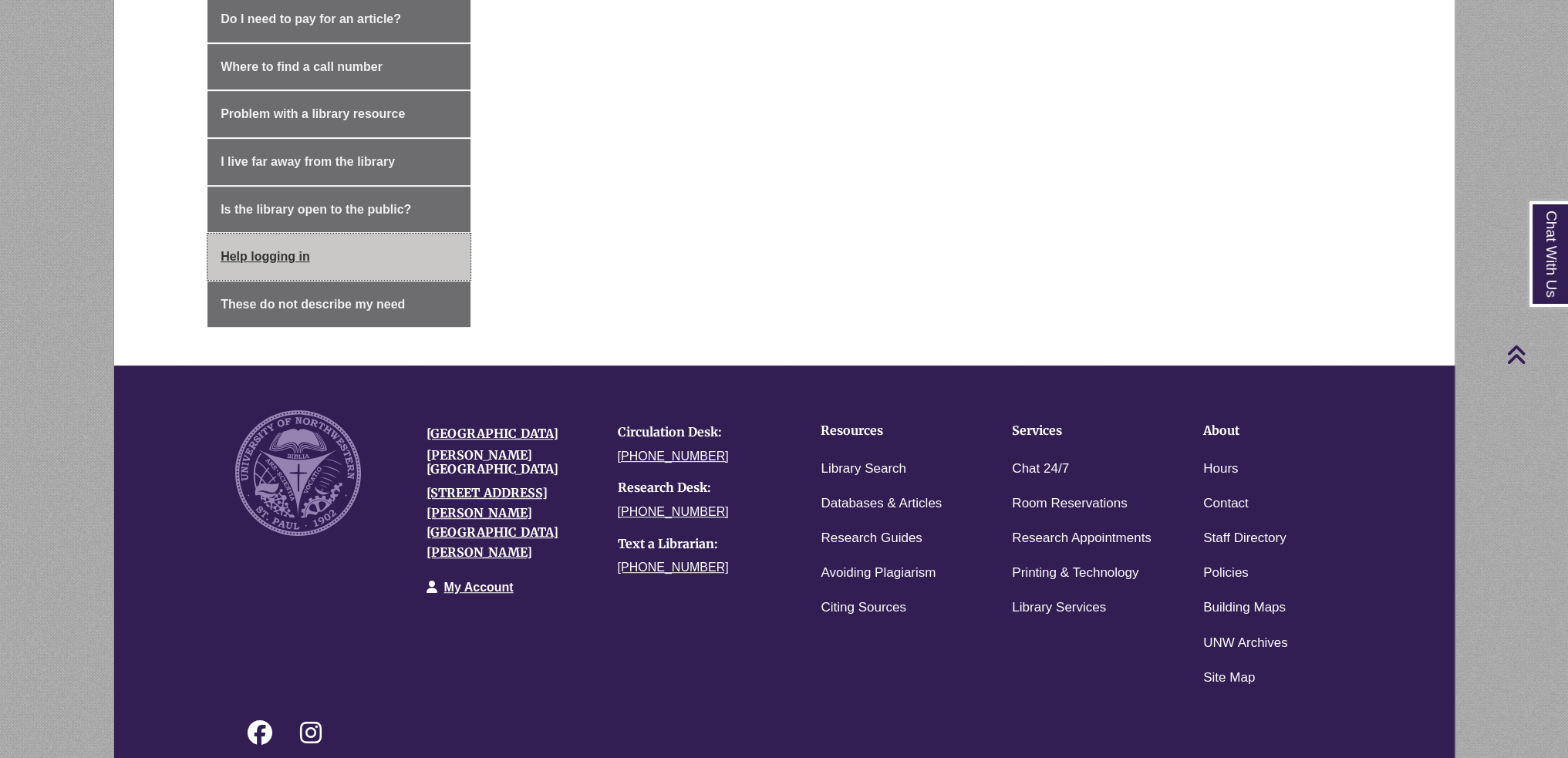
click at [323, 253] on link "Help logging in" at bounding box center [339, 257] width 263 height 46
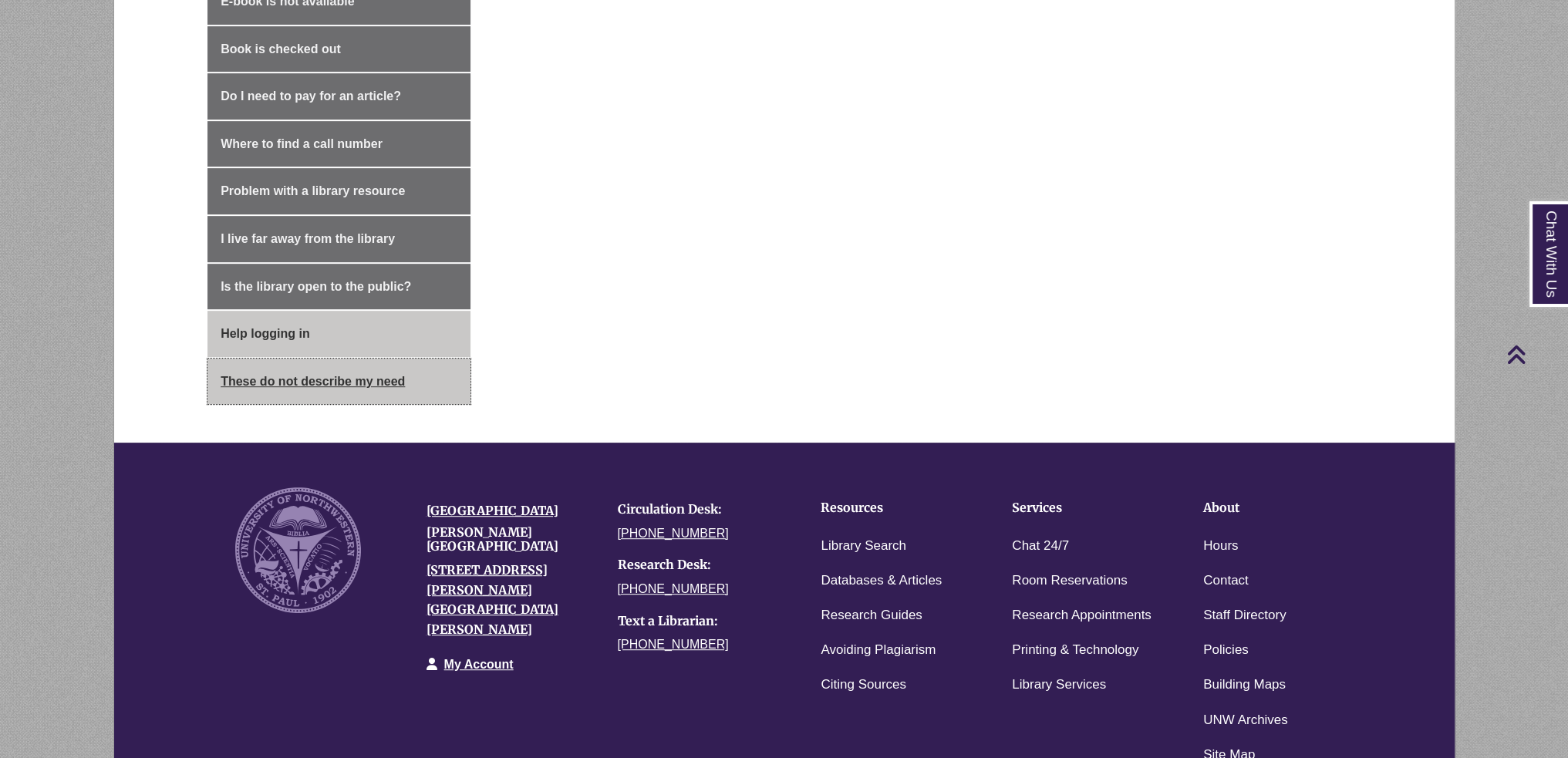
scroll to position [848, 0]
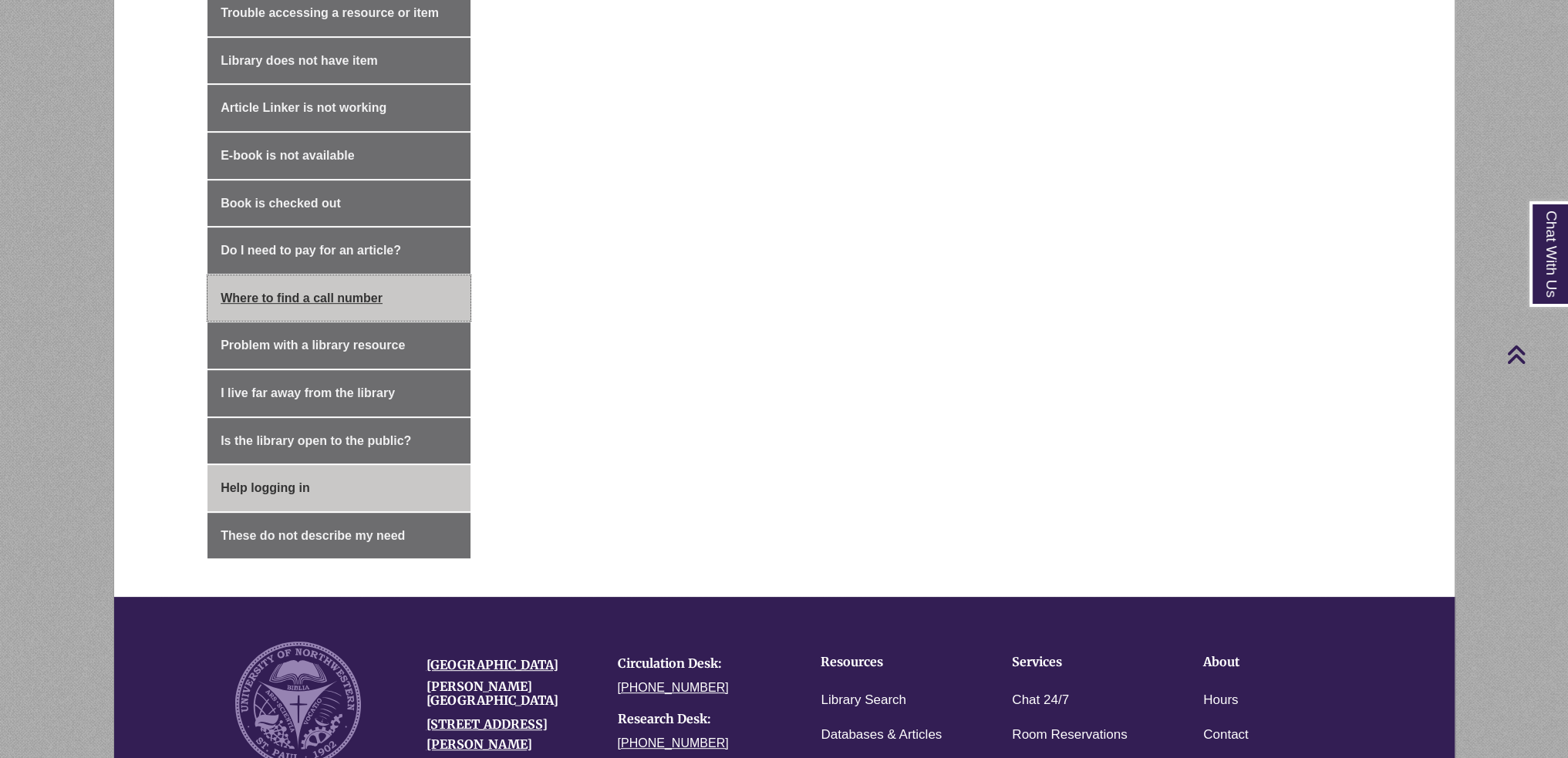
click at [373, 301] on link "Where to find a call number" at bounding box center [339, 298] width 263 height 46
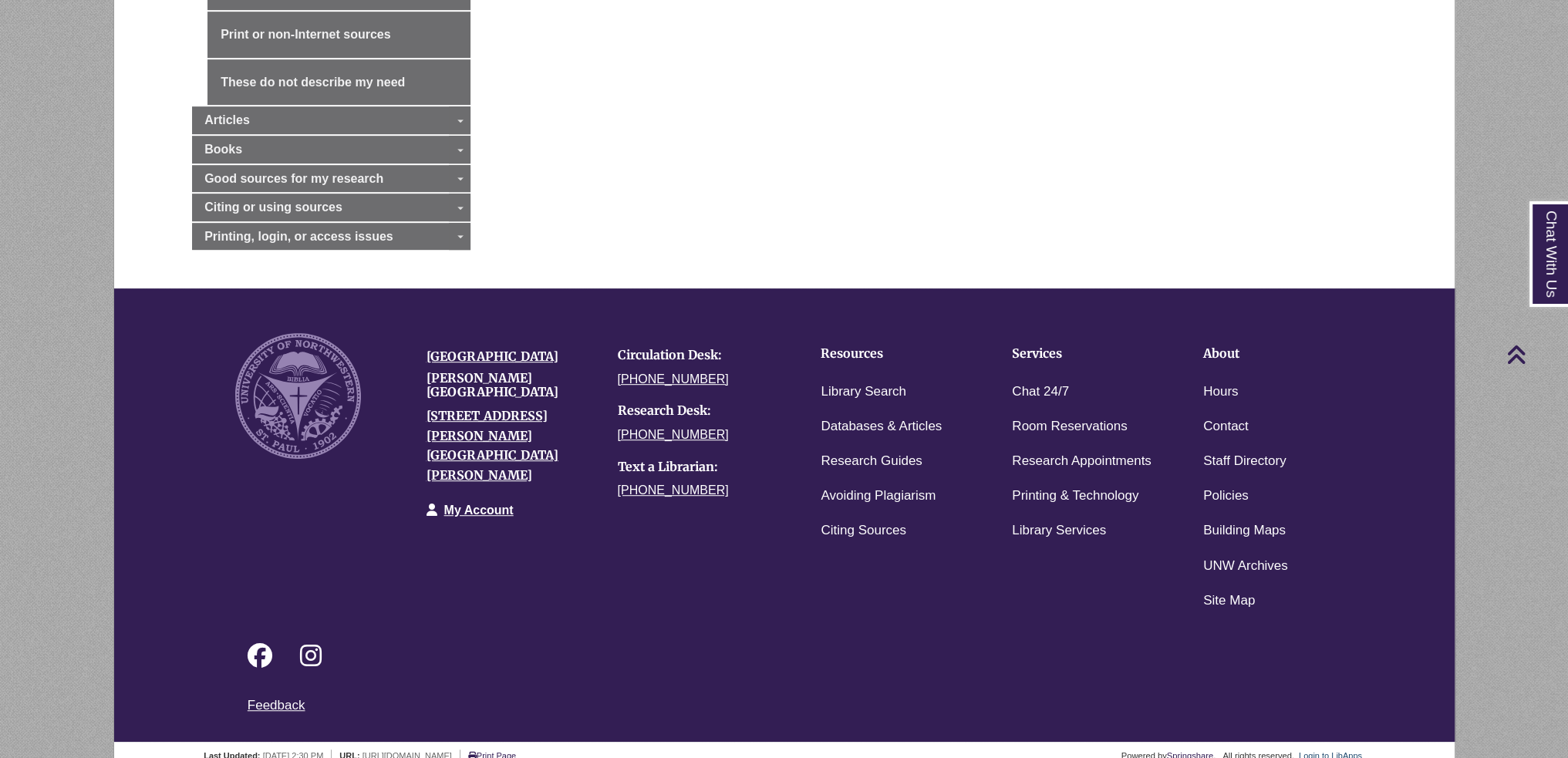
scroll to position [1166, 0]
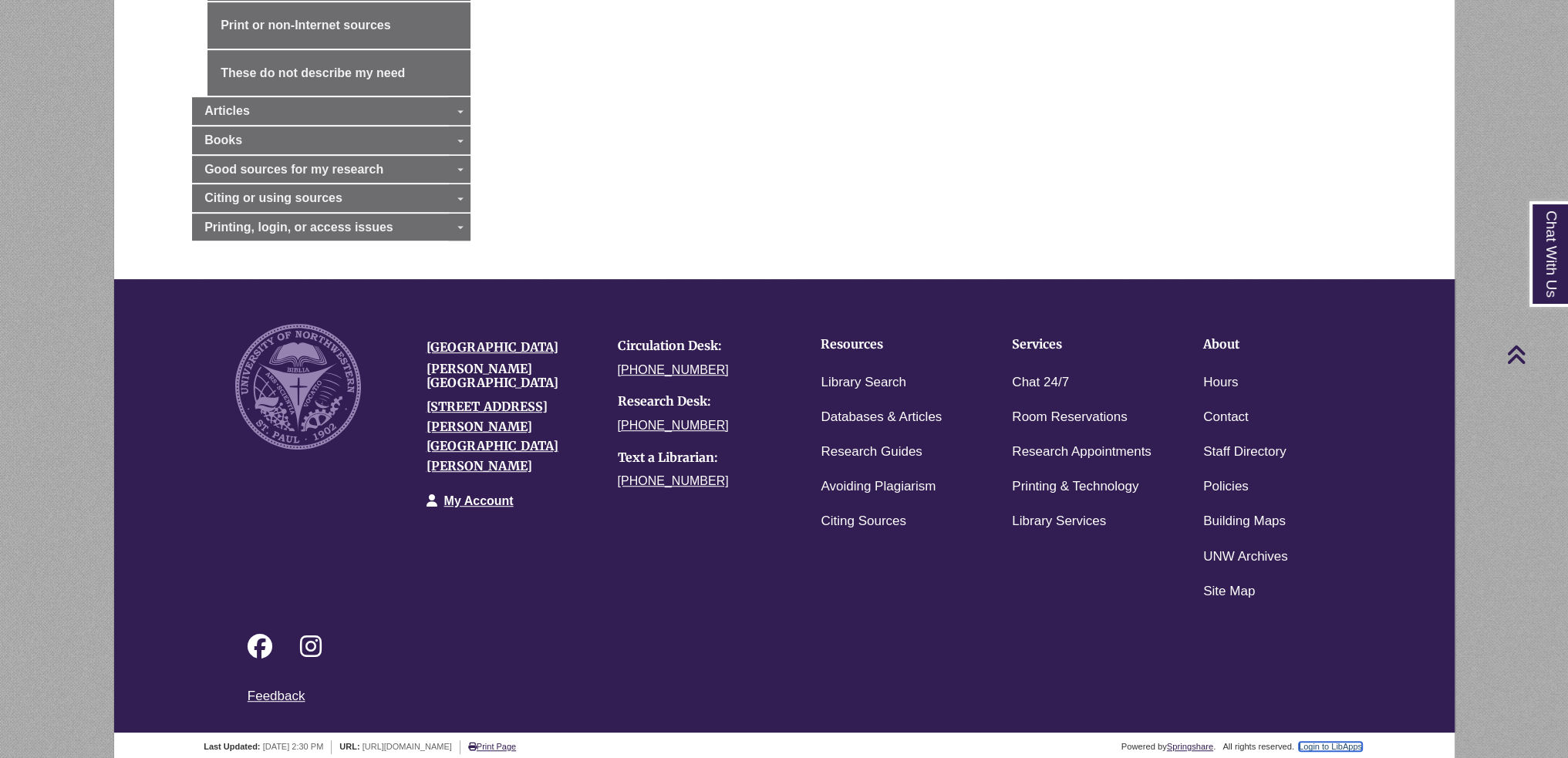
click at [1349, 742] on link "Login to LibApps" at bounding box center [1329, 747] width 63 height 10
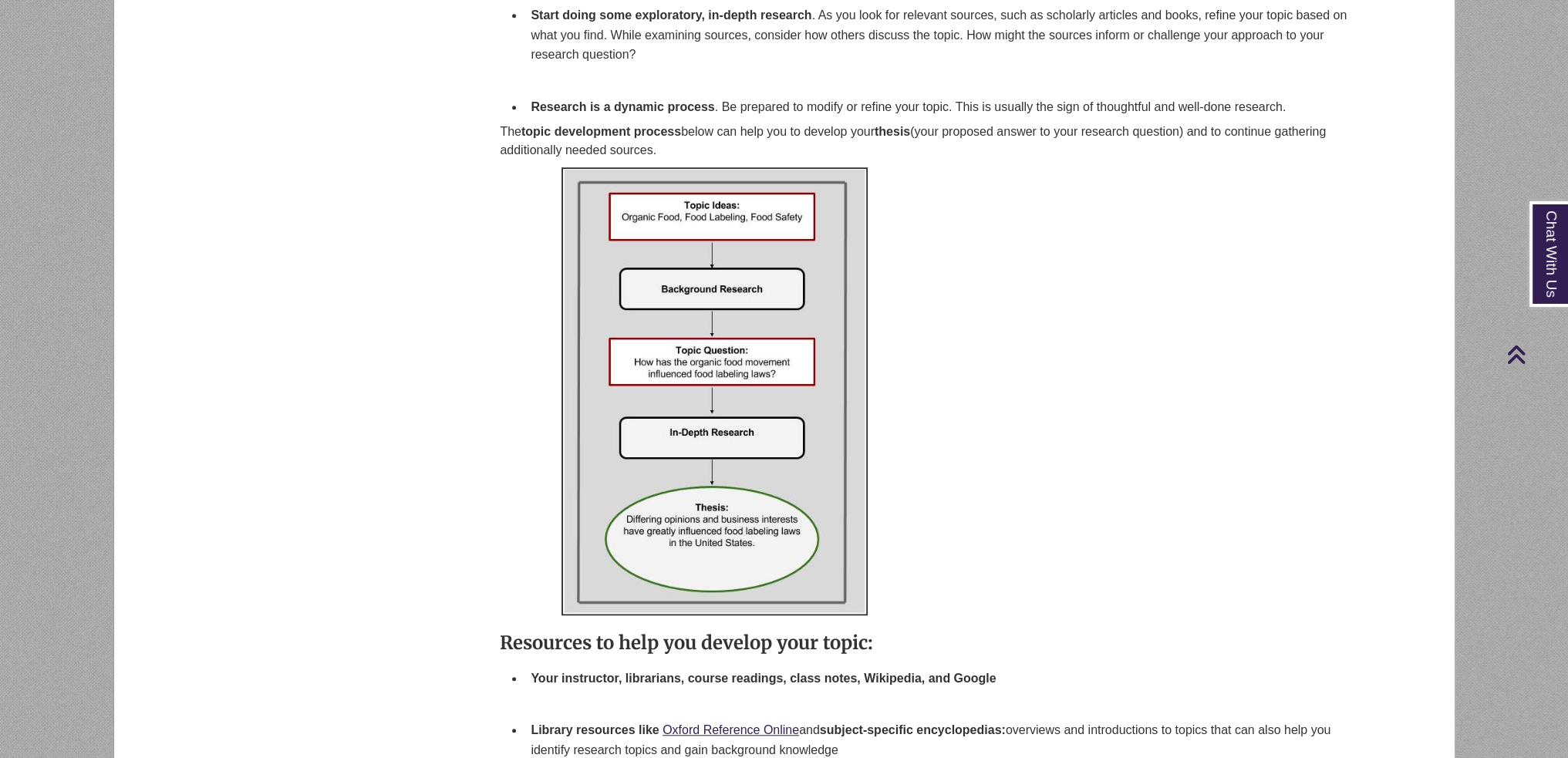
scroll to position [2026, 0]
